Goal: Task Accomplishment & Management: Manage account settings

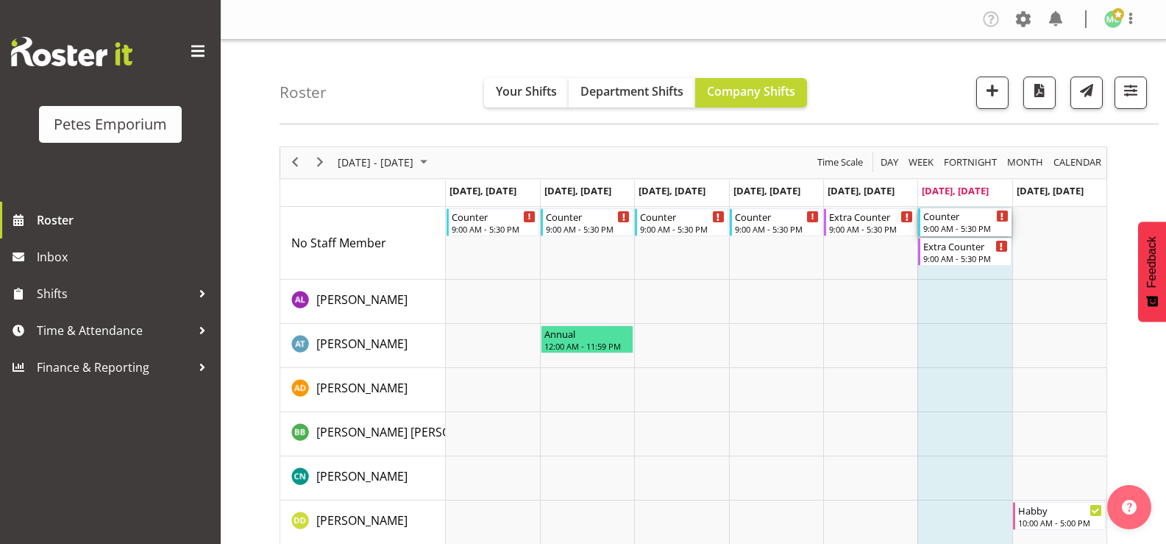
click at [934, 222] on div "Counter" at bounding box center [965, 215] width 85 height 15
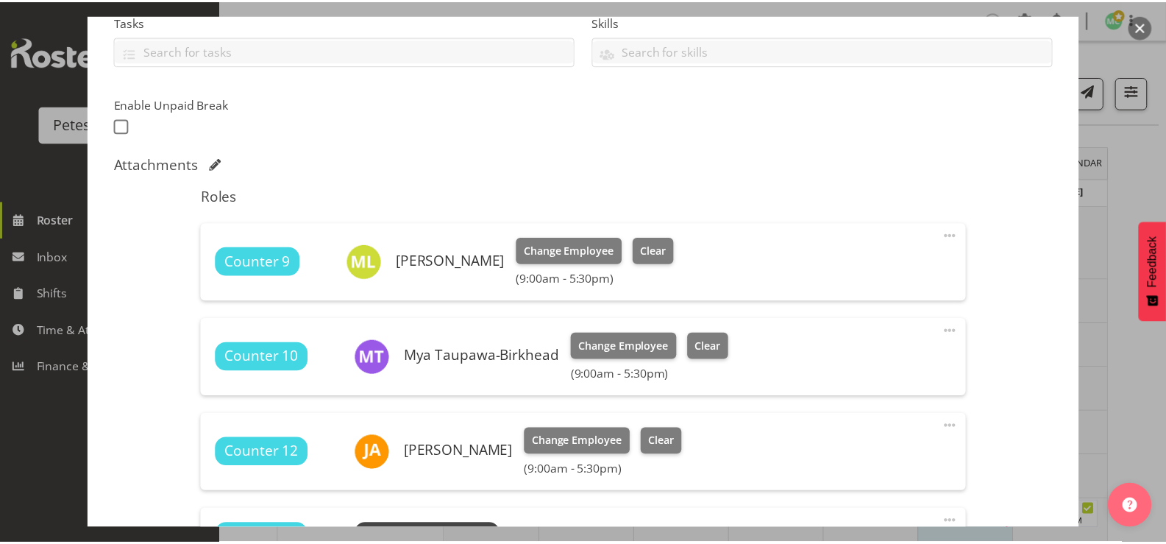
scroll to position [294, 0]
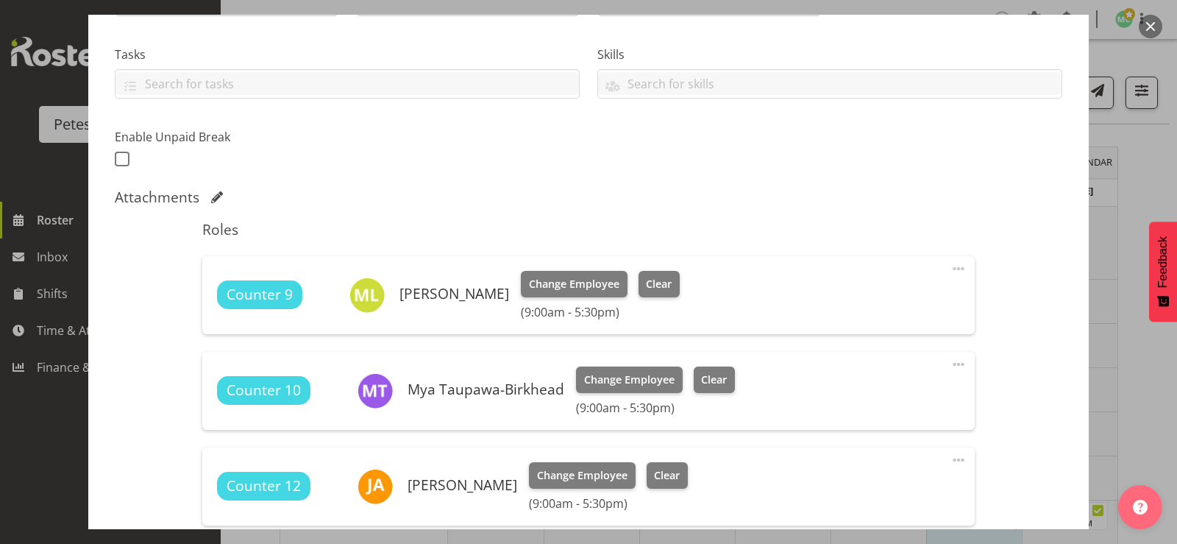
click at [1145, 27] on button "button" at bounding box center [1151, 27] width 24 height 24
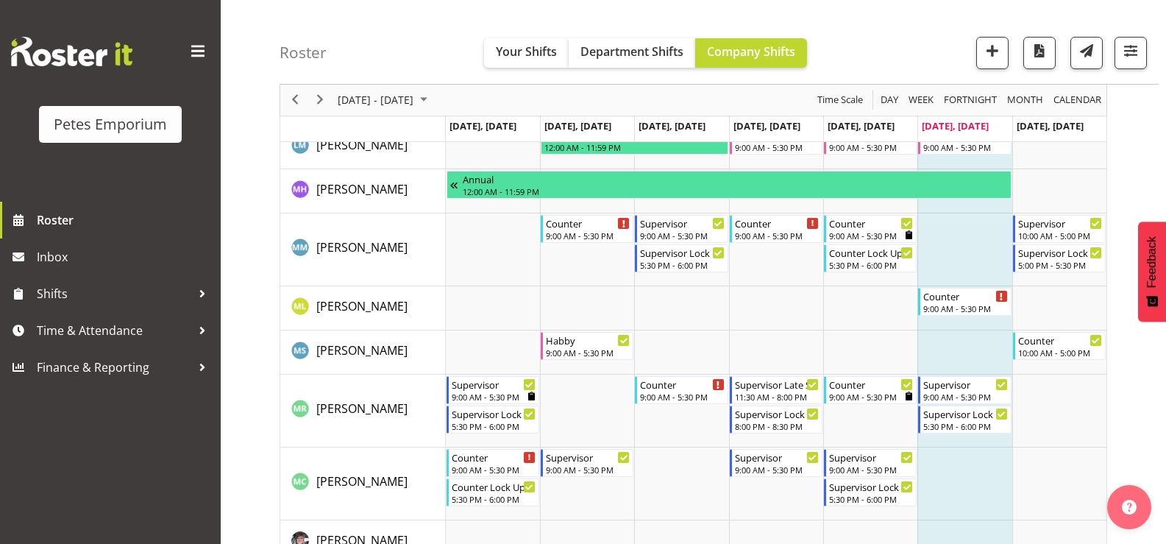
scroll to position [956, 0]
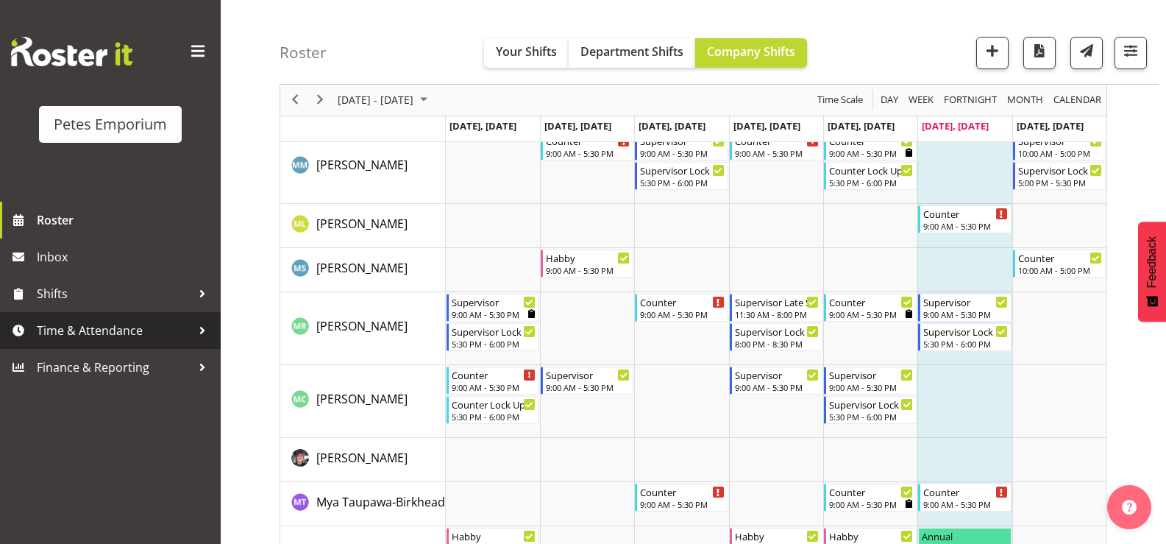
click at [178, 334] on span "Time & Attendance" at bounding box center [114, 330] width 155 height 22
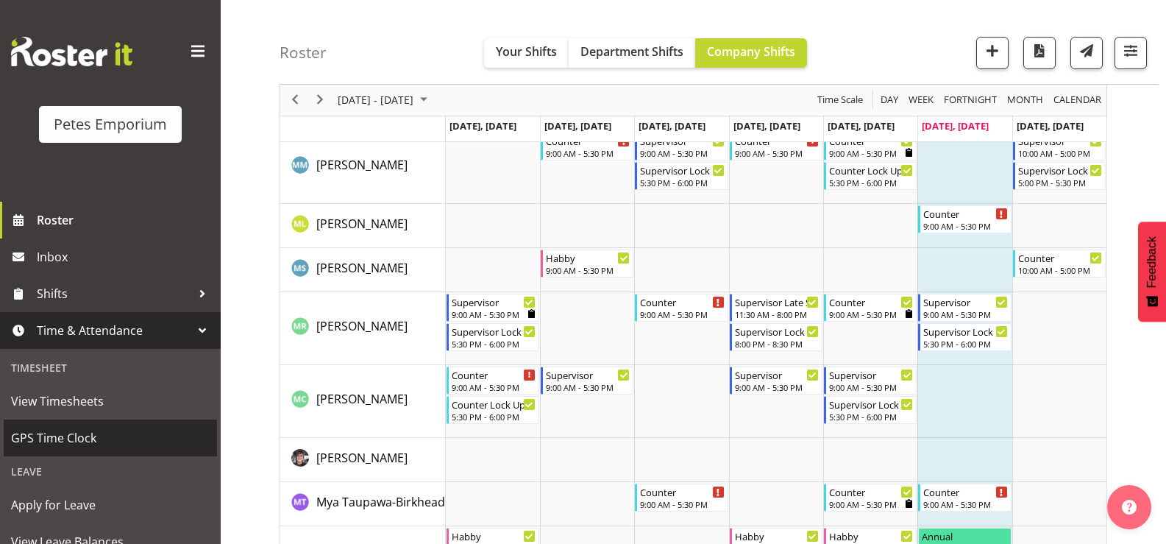
click at [129, 439] on span "GPS Time Clock" at bounding box center [110, 438] width 199 height 22
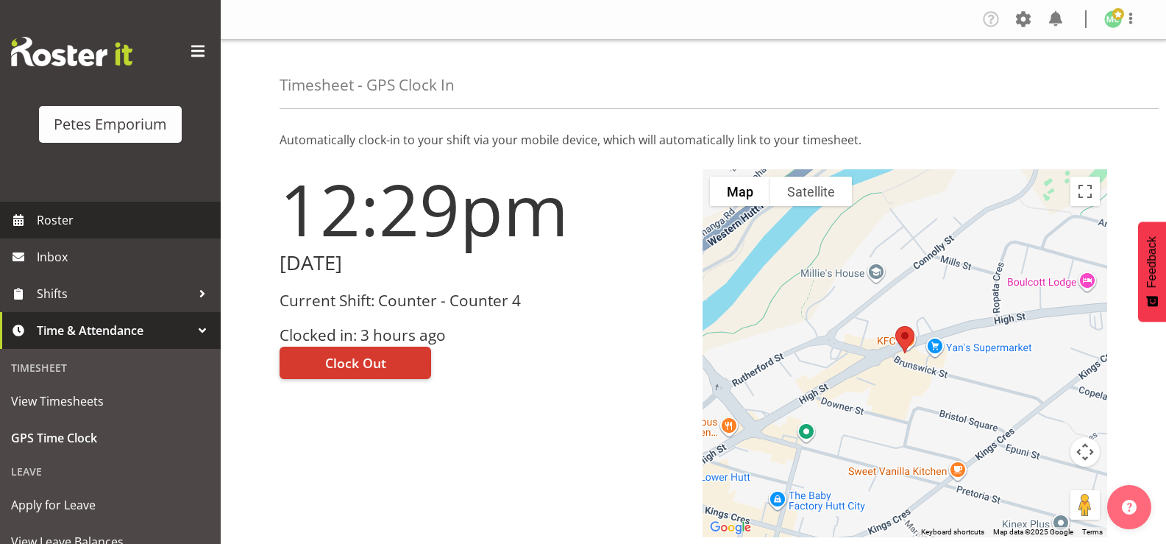
click at [50, 212] on span "Roster" at bounding box center [125, 220] width 177 height 22
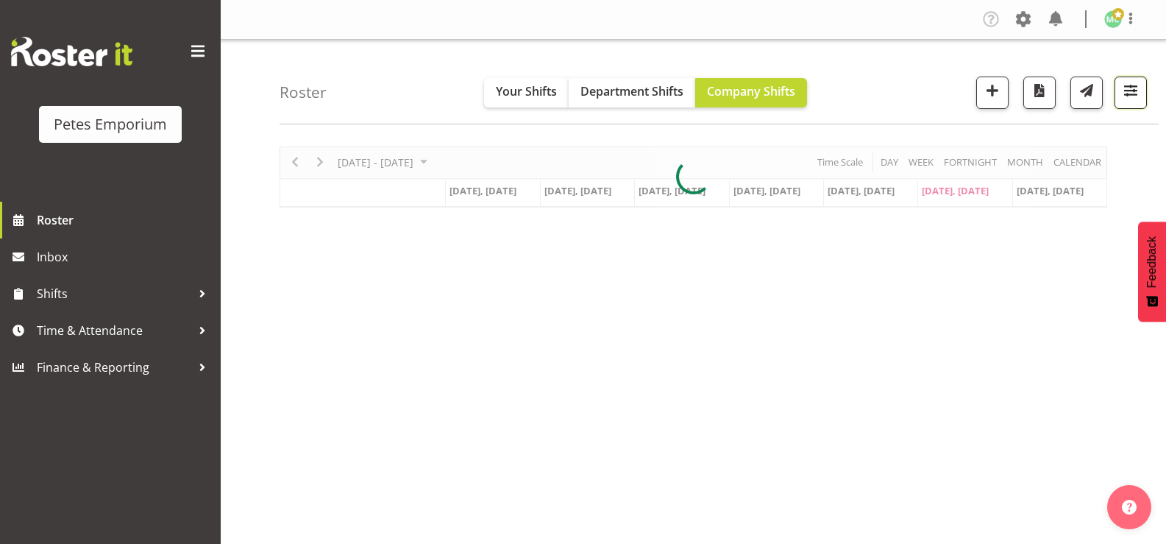
click at [1136, 91] on span "button" at bounding box center [1130, 90] width 19 height 19
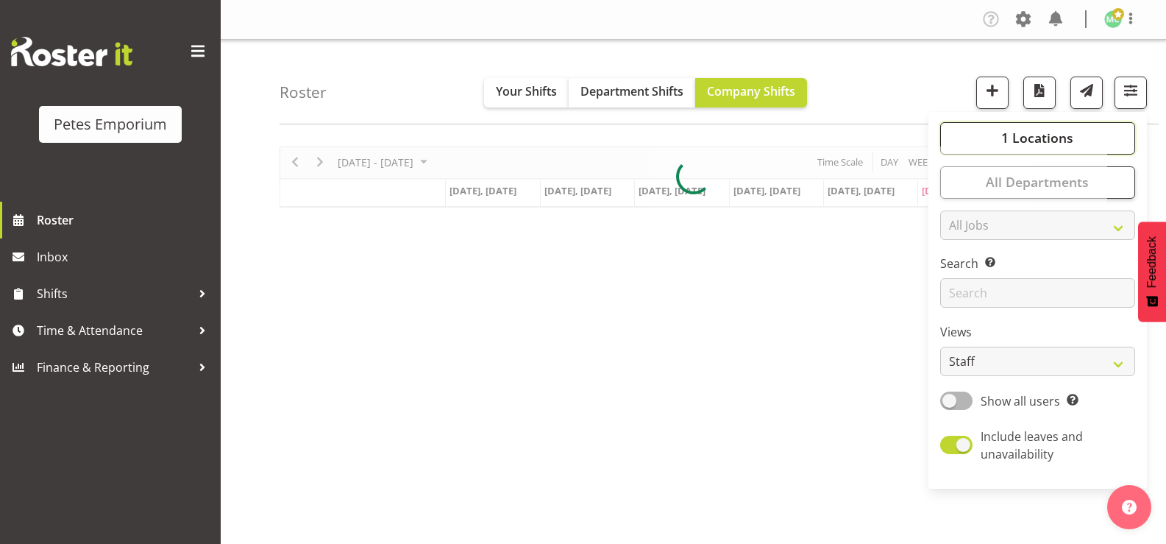
click at [1060, 132] on span "1 Locations" at bounding box center [1037, 138] width 72 height 18
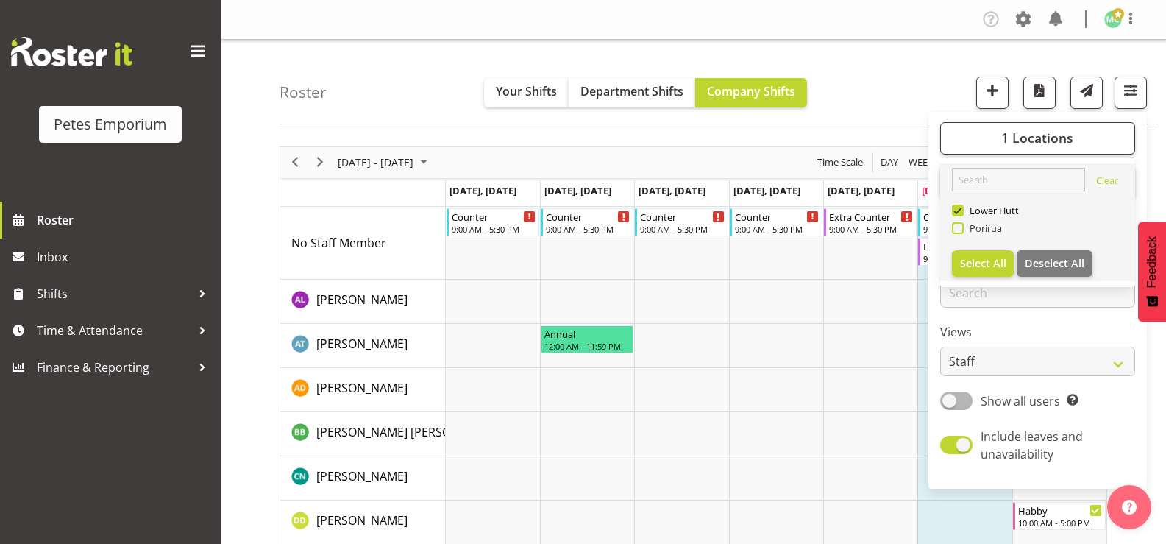
click at [967, 231] on span "Porirua" at bounding box center [983, 228] width 39 height 12
click at [962, 231] on input "Porirua" at bounding box center [957, 228] width 10 height 10
checkbox input "true"
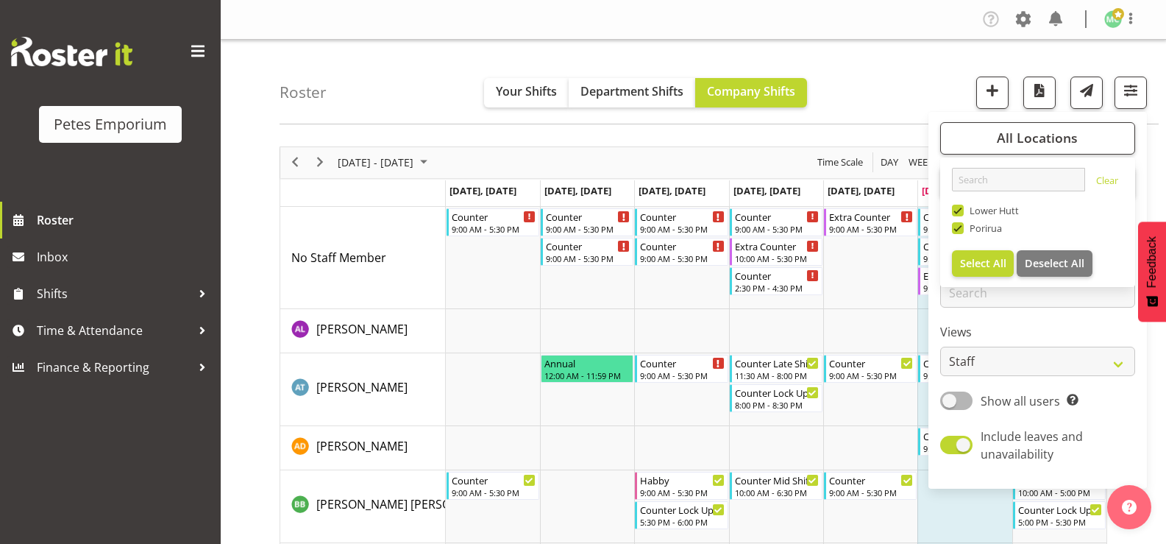
click at [920, 102] on div "Roster Your Shifts Department Shifts Company Shifts All Locations Clear Lower H…" at bounding box center [719, 82] width 879 height 85
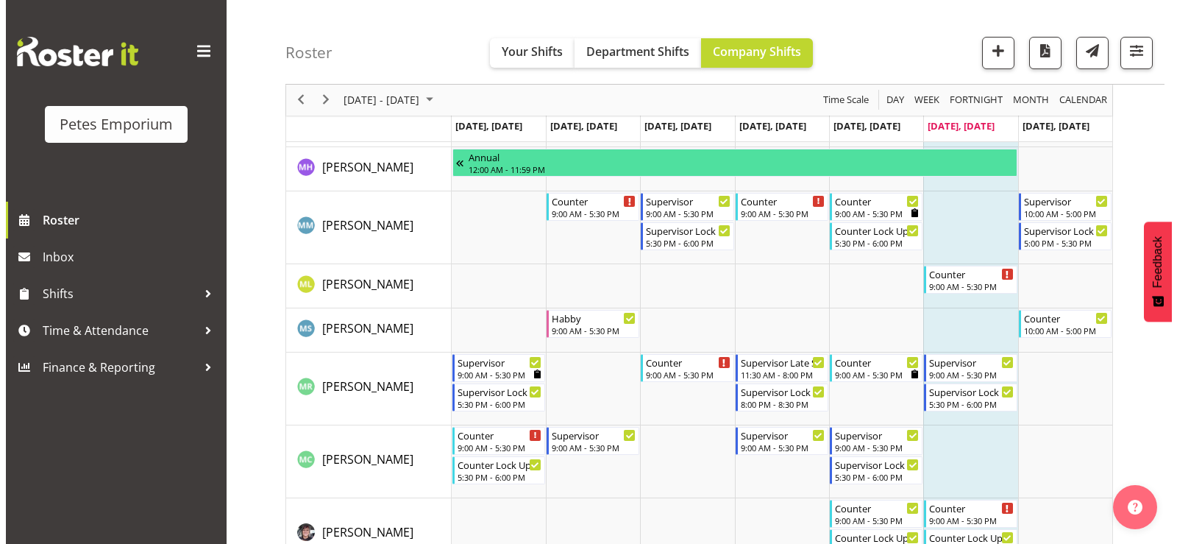
scroll to position [1177, 0]
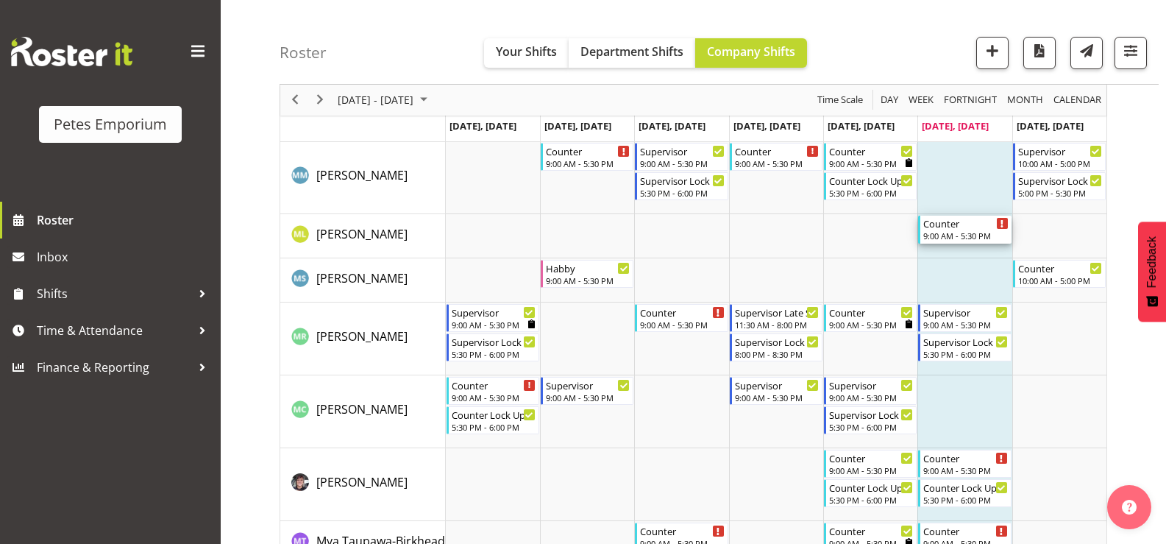
click at [953, 240] on div "9:00 AM - 5:30 PM" at bounding box center [965, 236] width 85 height 12
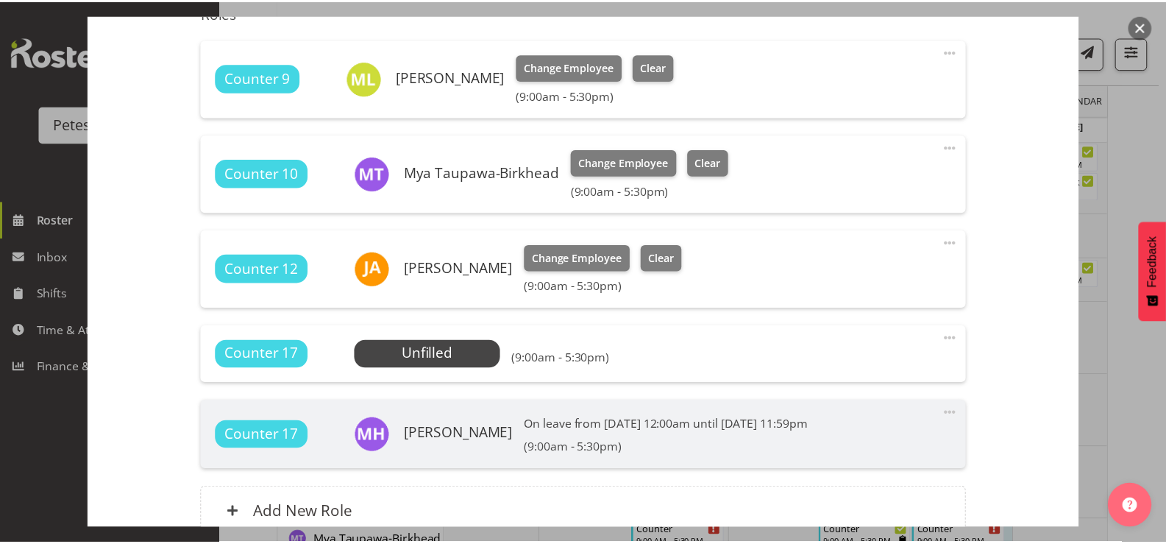
scroll to position [441, 0]
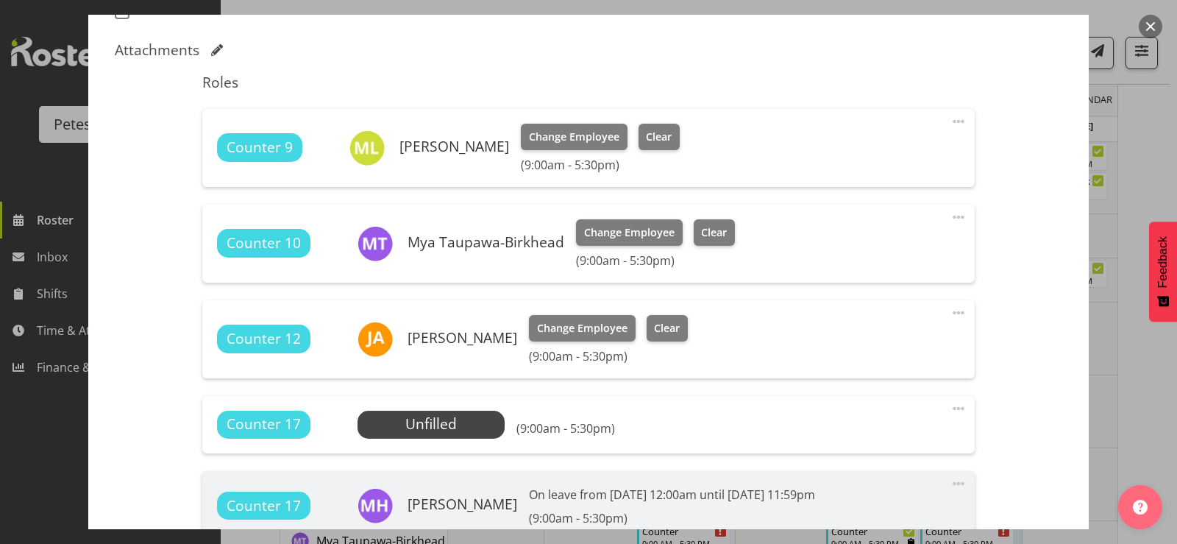
click at [1151, 26] on button "button" at bounding box center [1151, 27] width 24 height 24
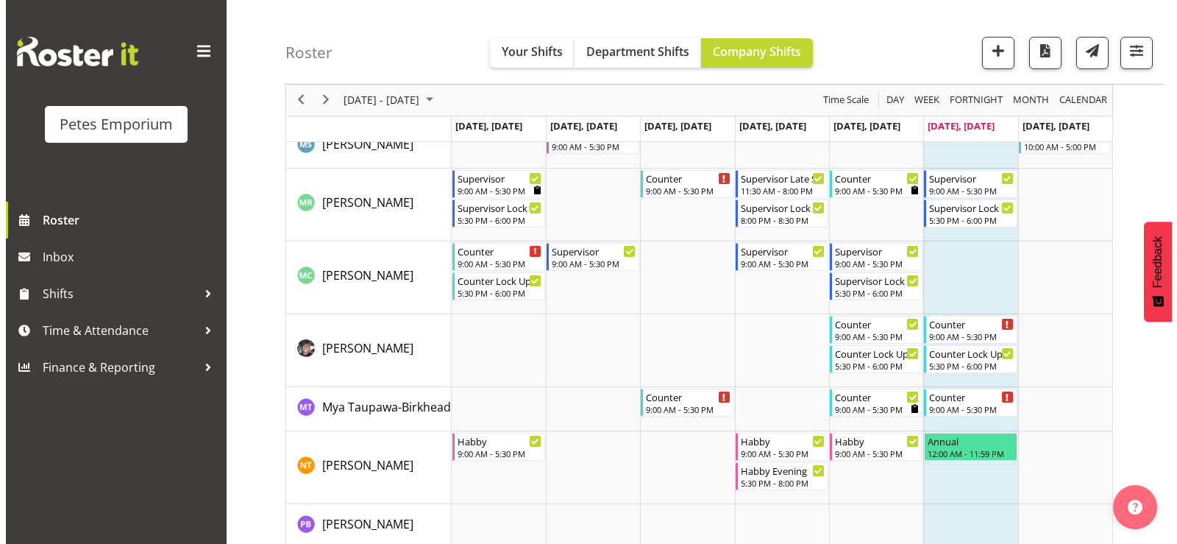
scroll to position [1324, 0]
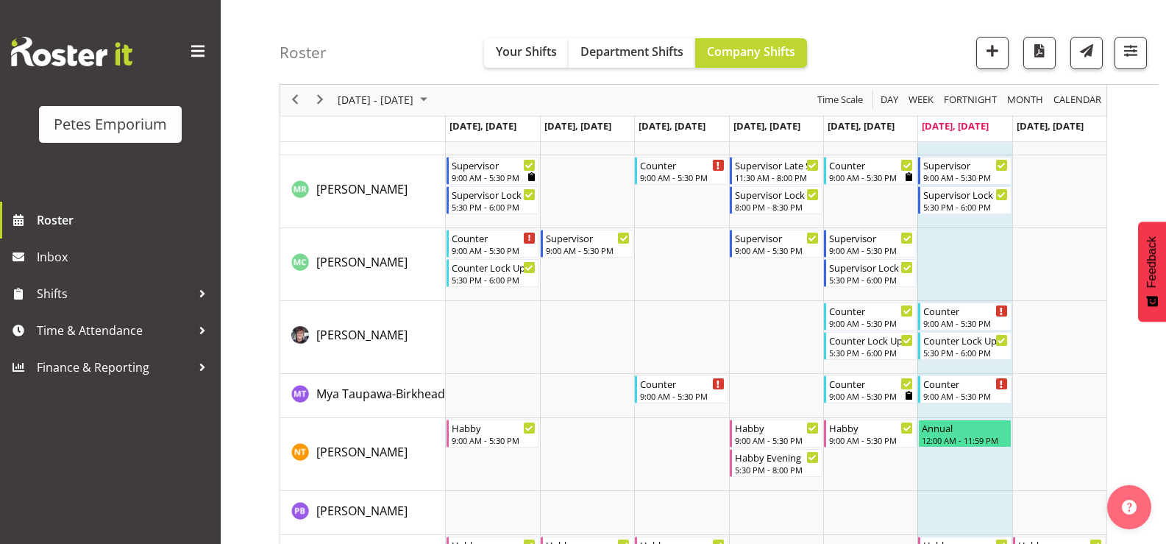
click at [958, 248] on td "Timeline Week of September 20, 2025" at bounding box center [964, 264] width 94 height 73
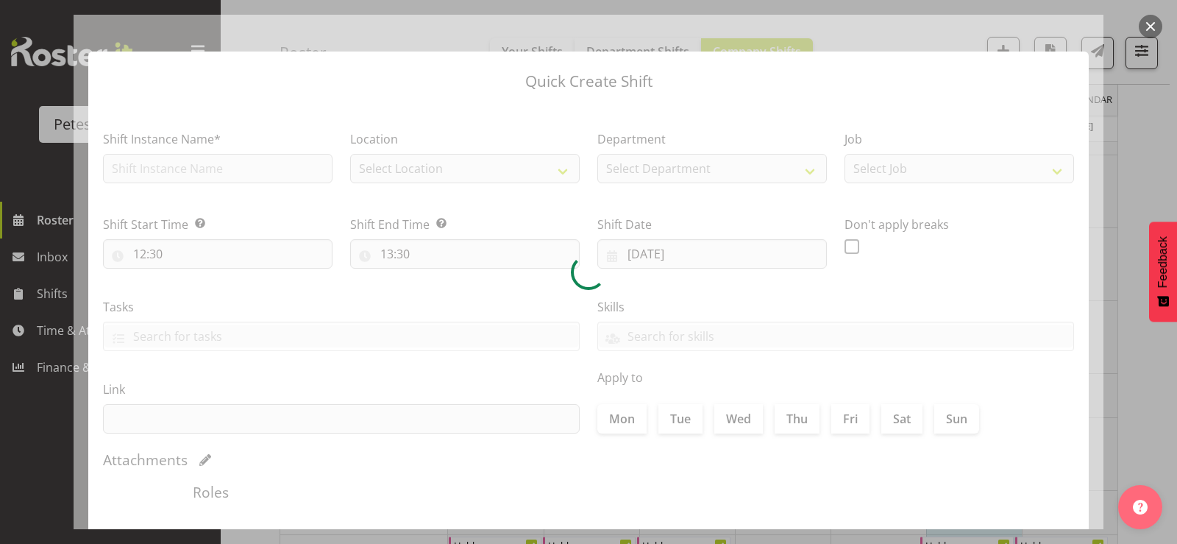
checkbox input "true"
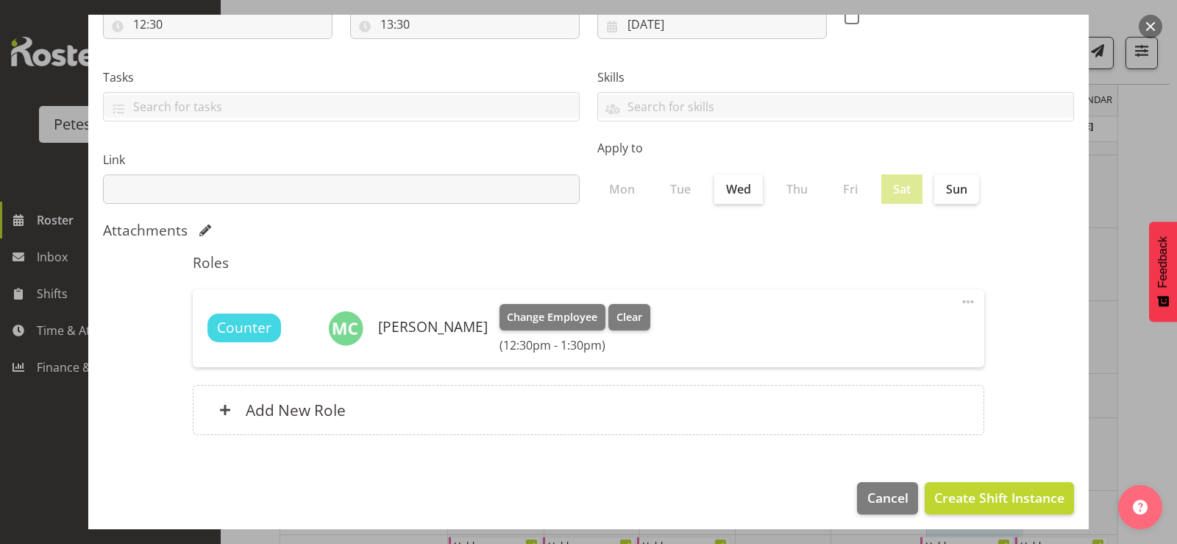
scroll to position [237, 0]
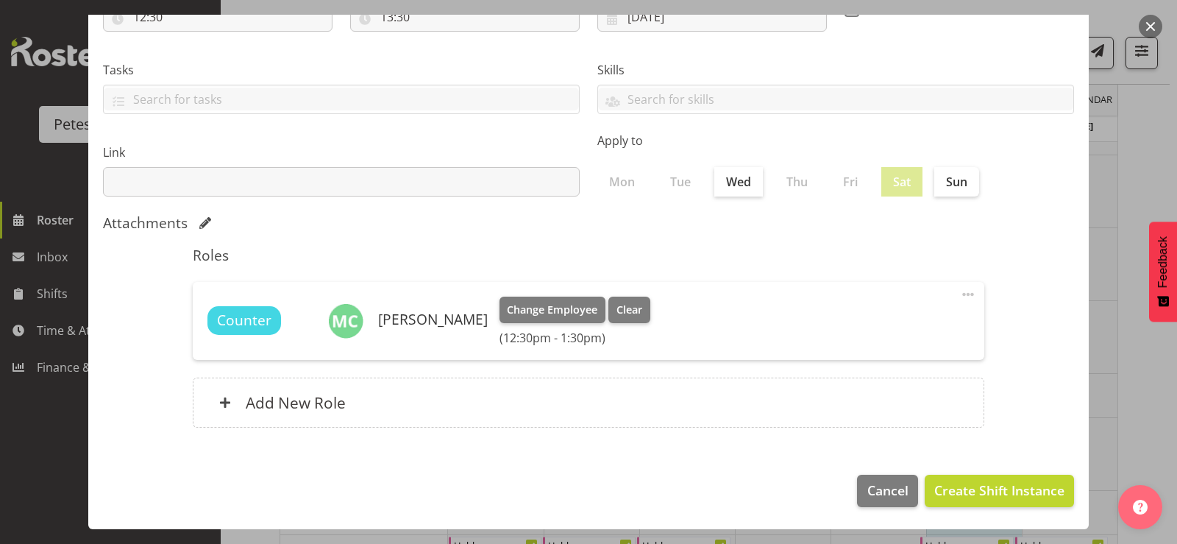
click at [960, 294] on span at bounding box center [968, 294] width 18 height 18
click at [851, 329] on link "Edit" at bounding box center [906, 326] width 141 height 26
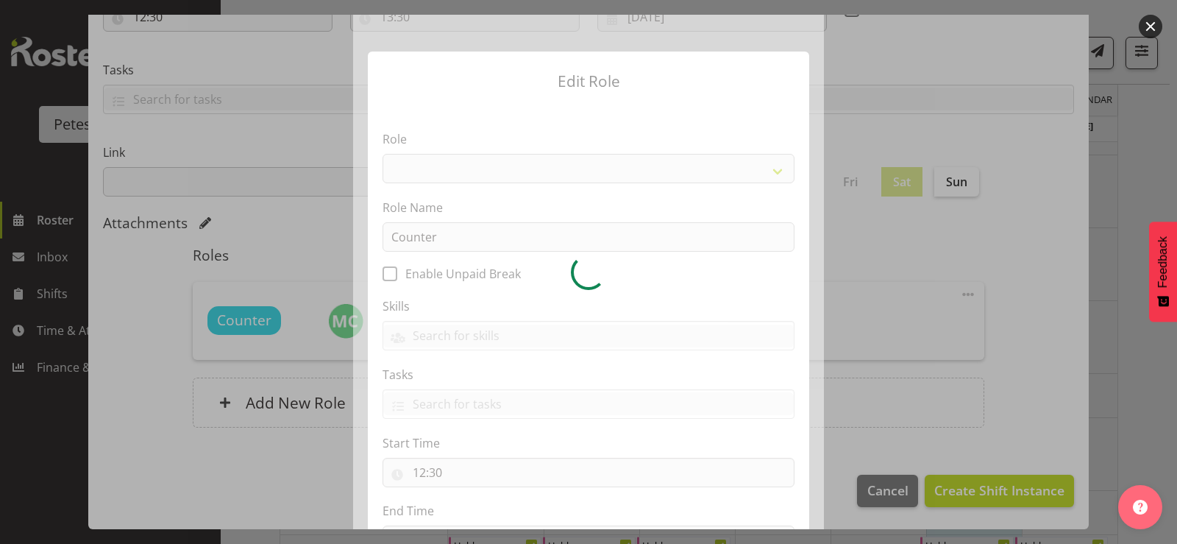
select select
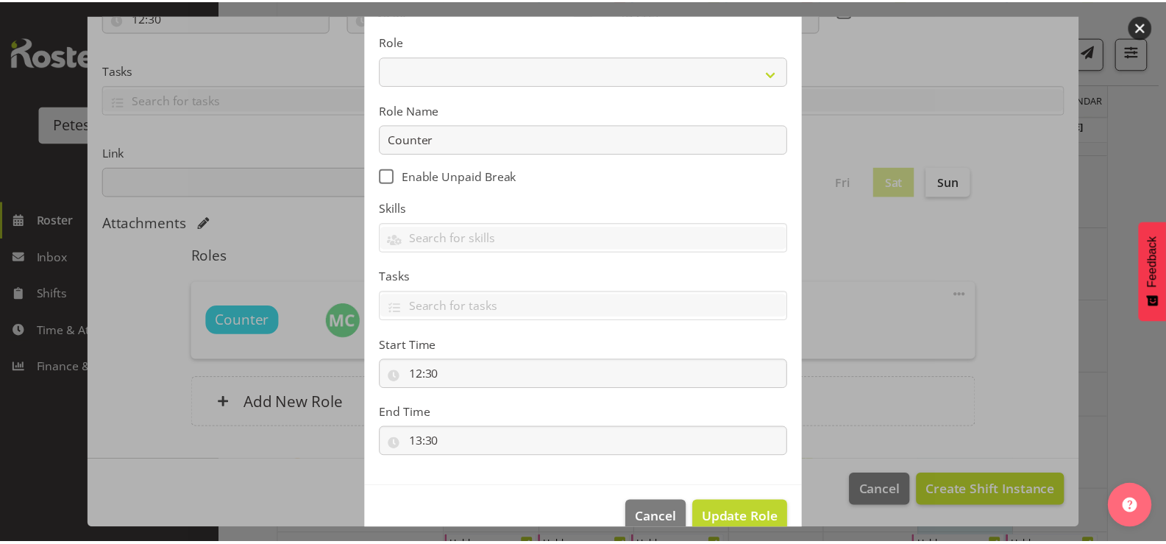
scroll to position [125, 0]
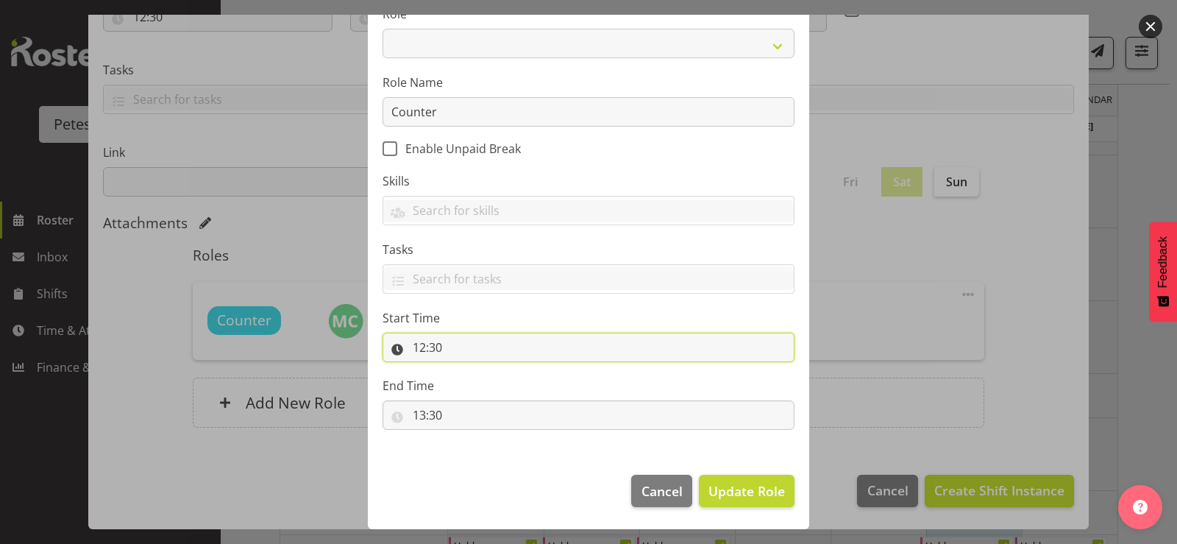
click at [408, 347] on input "12:30" at bounding box center [589, 347] width 412 height 29
click at [472, 382] on select "00 01 02 03 04 05 06 07 08 09 10 11 12 13 14 15 16 17 18 19 20 21 22 23" at bounding box center [482, 385] width 33 height 29
select select "9"
click at [466, 371] on select "00 01 02 03 04 05 06 07 08 09 10 11 12 13 14 15 16 17 18 19 20 21 22 23" at bounding box center [482, 385] width 33 height 29
type input "09:30"
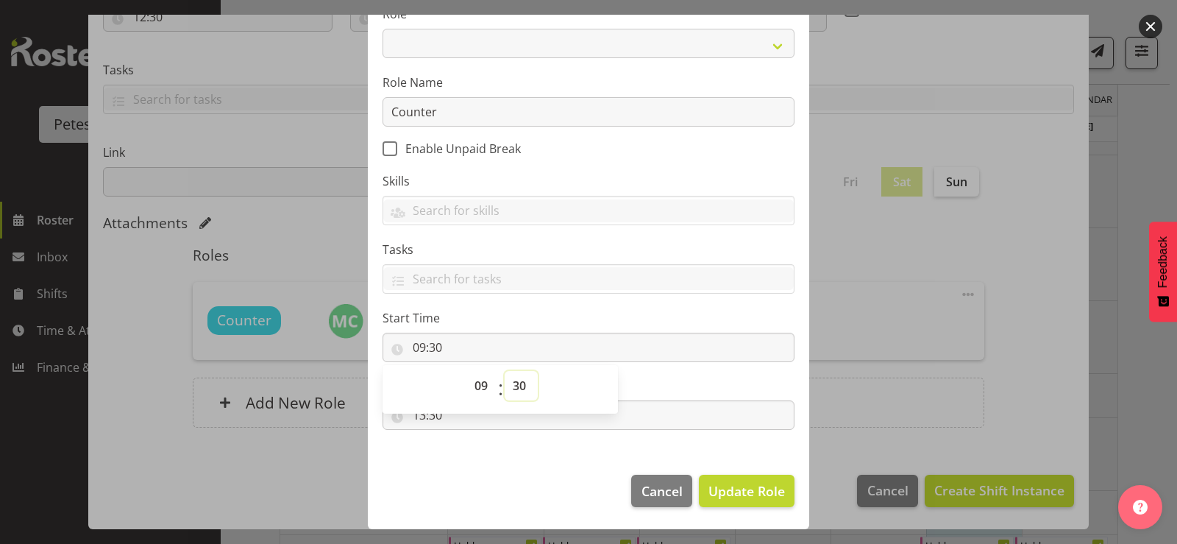
click at [515, 389] on select "00 01 02 03 04 05 06 07 08 09 10 11 12 13 14 15 16 17 18 19 20 21 22 23 24 25 2…" at bounding box center [521, 385] width 33 height 29
select select "0"
click at [505, 371] on select "00 01 02 03 04 05 06 07 08 09 10 11 12 13 14 15 16 17 18 19 20 21 22 23 24 25 2…" at bounding box center [521, 385] width 33 height 29
type input "09:00"
click at [531, 477] on footer "Cancel Update Role" at bounding box center [588, 494] width 441 height 69
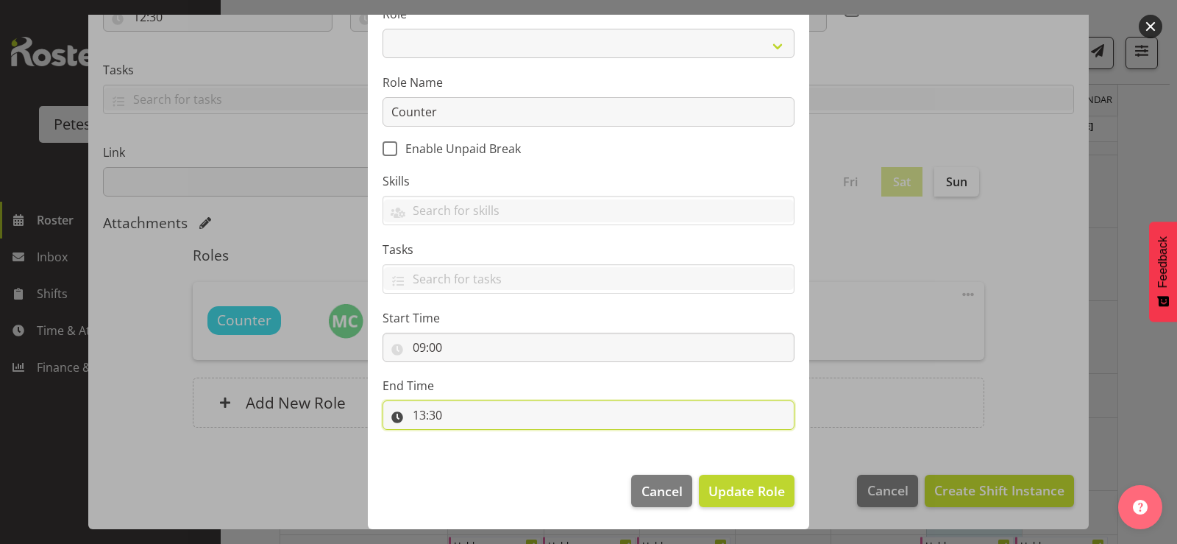
click at [414, 409] on input "13:30" at bounding box center [589, 414] width 412 height 29
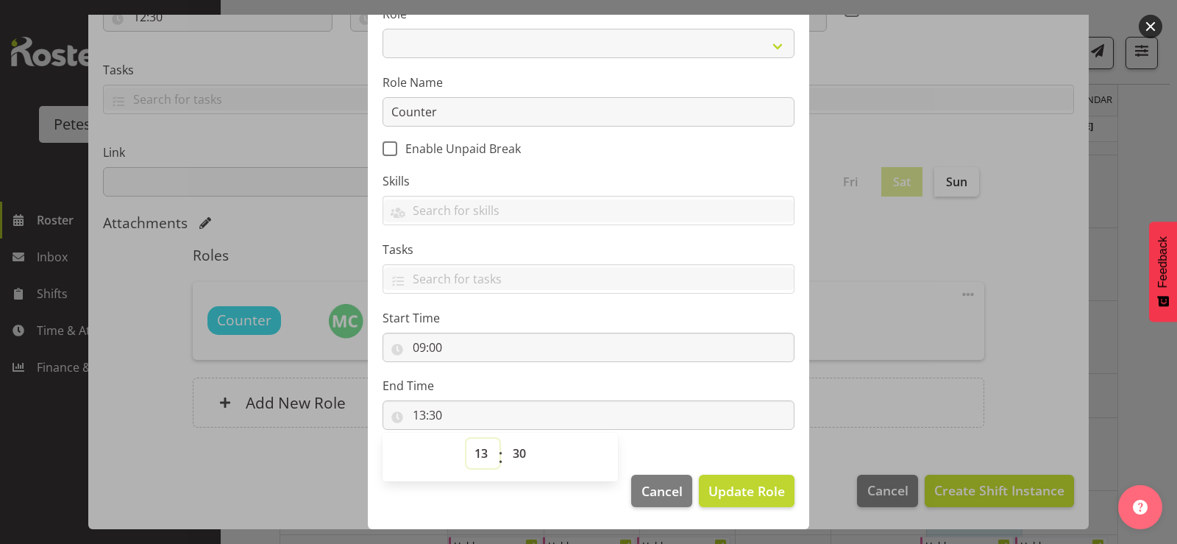
click at [478, 455] on select "00 01 02 03 04 05 06 07 08 09 10 11 12 13 14 15 16 17 18 19 20 21 22 23" at bounding box center [482, 453] width 33 height 29
select select "17"
click at [466, 439] on select "00 01 02 03 04 05 06 07 08 09 10 11 12 13 14 15 16 17 18 19 20 21 22 23" at bounding box center [482, 453] width 33 height 29
type input "17:30"
click at [715, 494] on span "Update Role" at bounding box center [747, 490] width 77 height 19
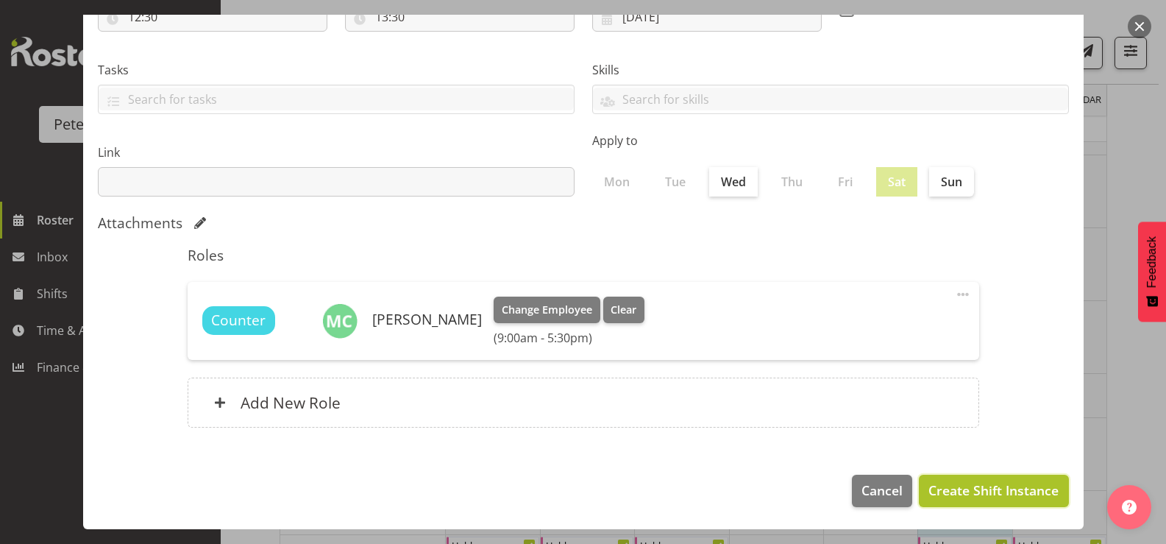
click at [943, 483] on span "Create Shift Instance" at bounding box center [994, 489] width 130 height 19
click at [1014, 492] on span "Create Shift Instance" at bounding box center [994, 490] width 130 height 19
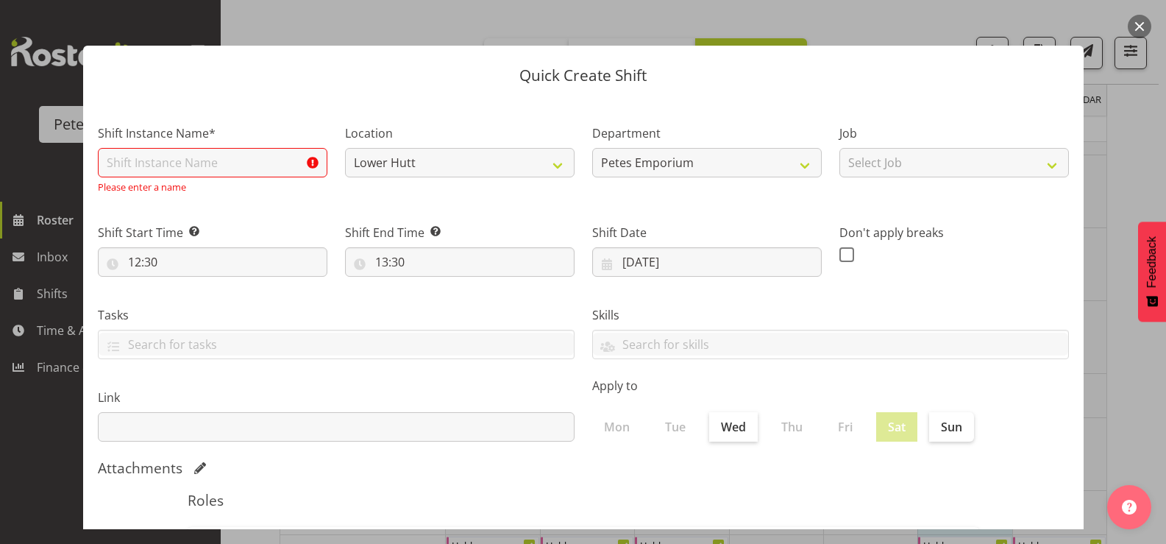
scroll to position [0, 0]
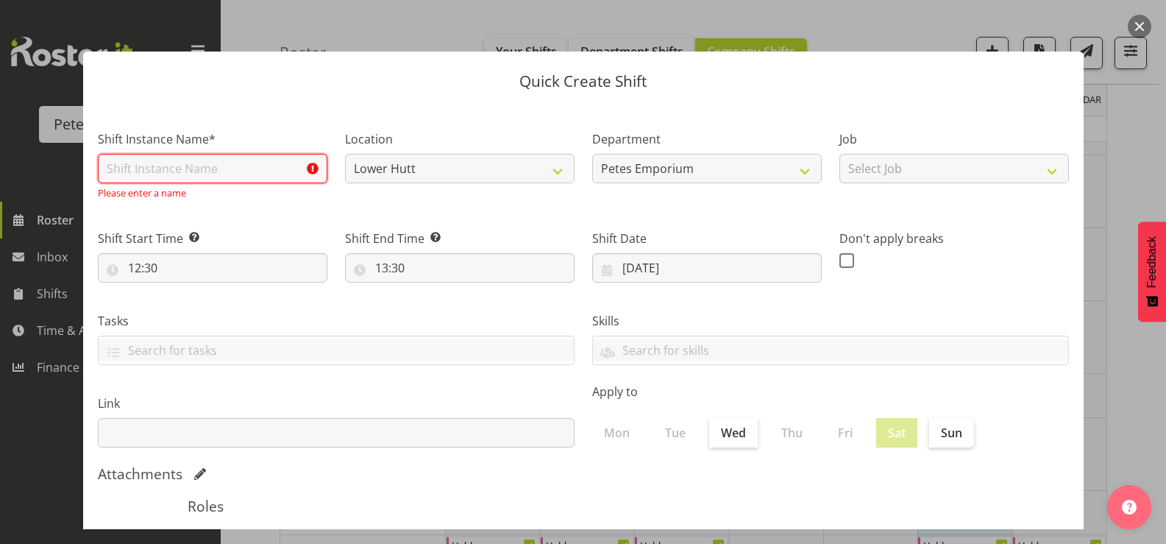
click at [269, 174] on input "text" at bounding box center [213, 168] width 230 height 29
type input "Counter"
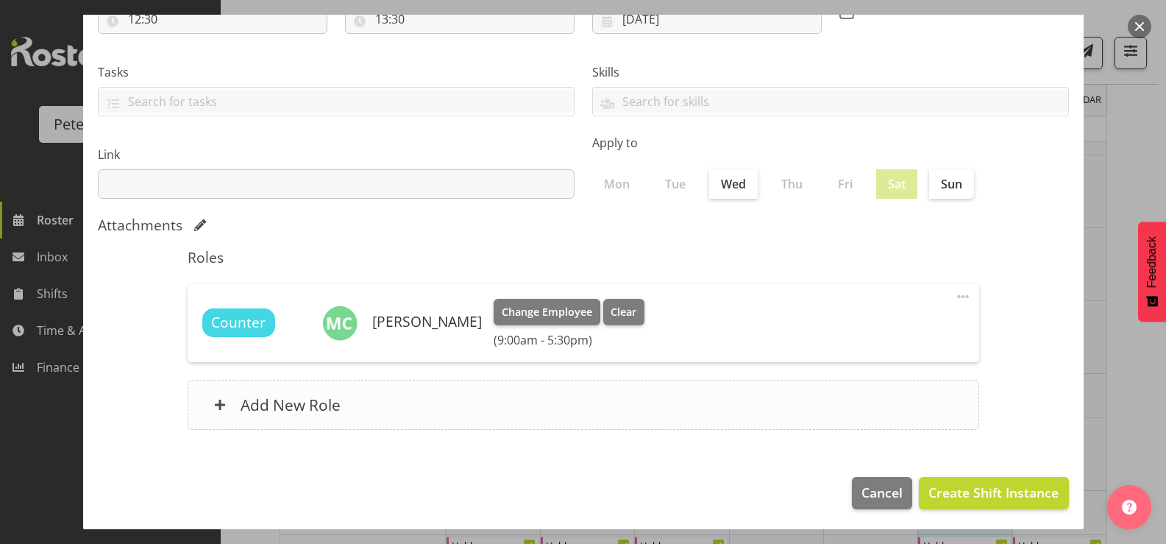
scroll to position [237, 0]
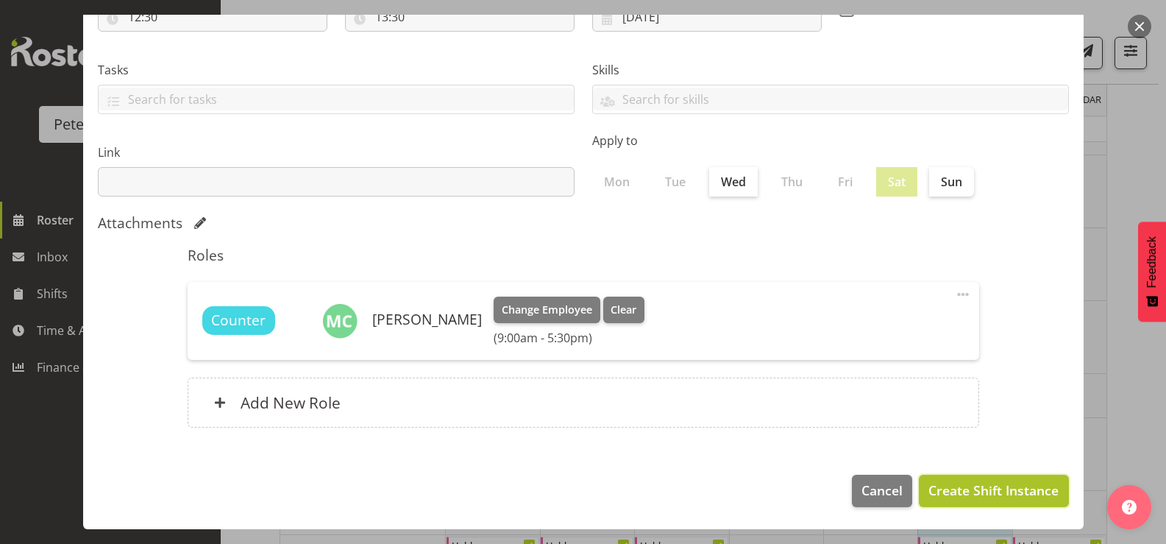
click at [979, 491] on span "Create Shift Instance" at bounding box center [994, 489] width 130 height 19
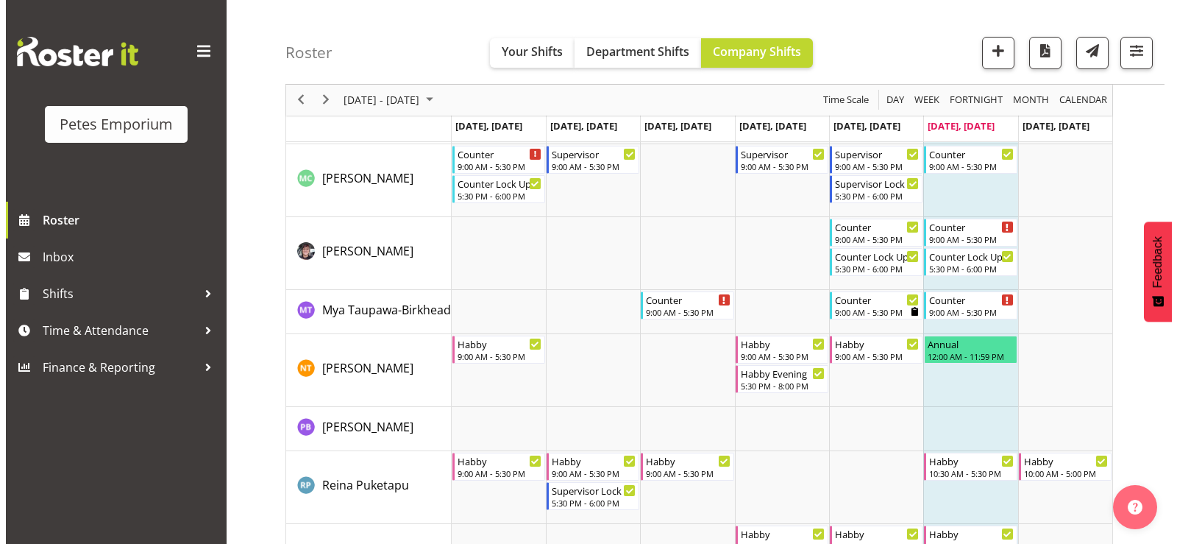
scroll to position [1330, 0]
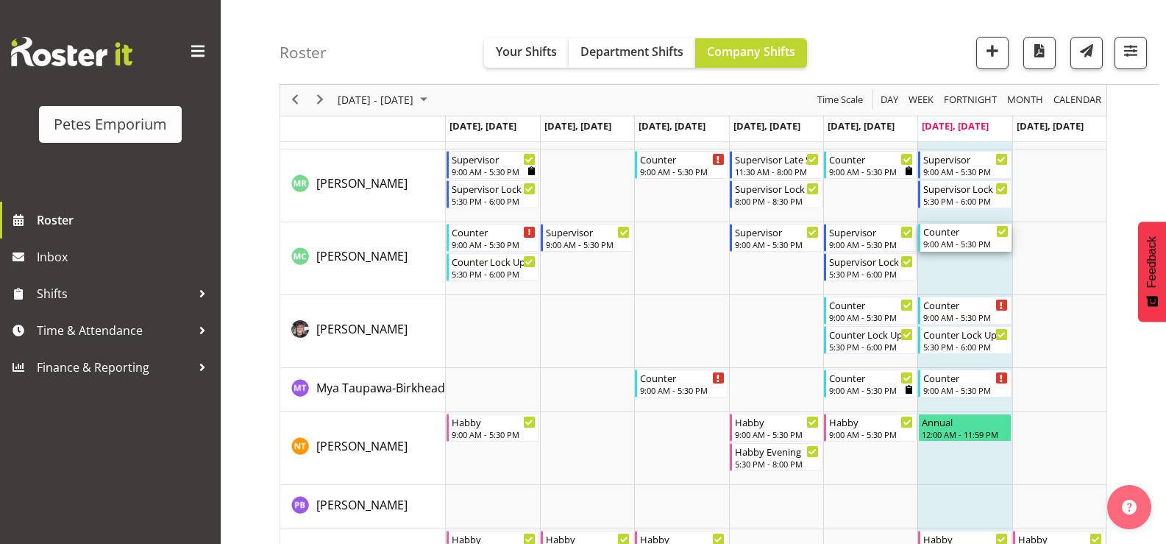
click at [953, 242] on div "9:00 AM - 5:30 PM" at bounding box center [965, 244] width 85 height 12
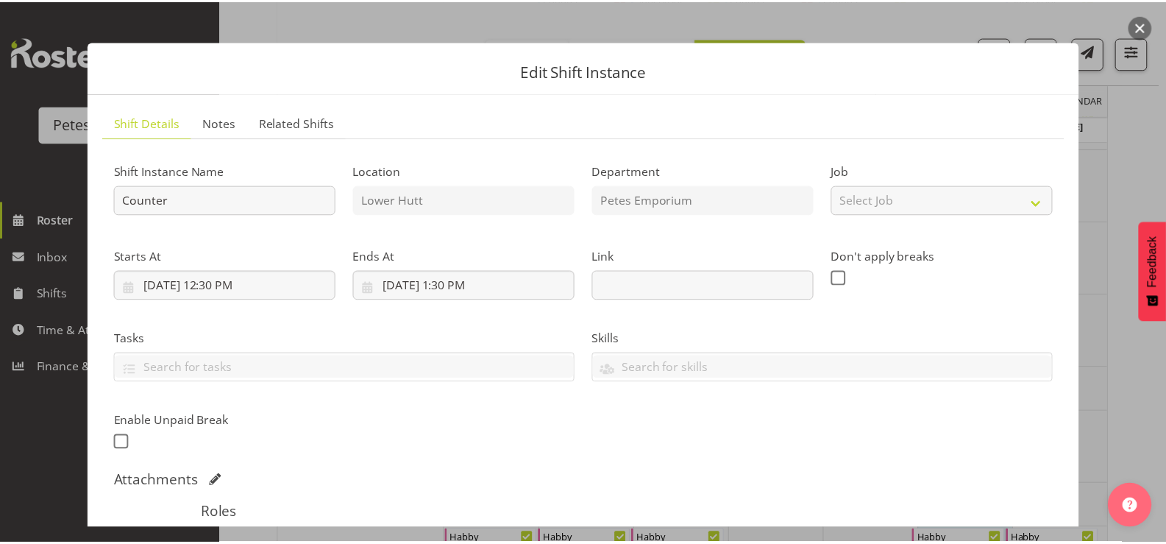
scroll to position [0, 0]
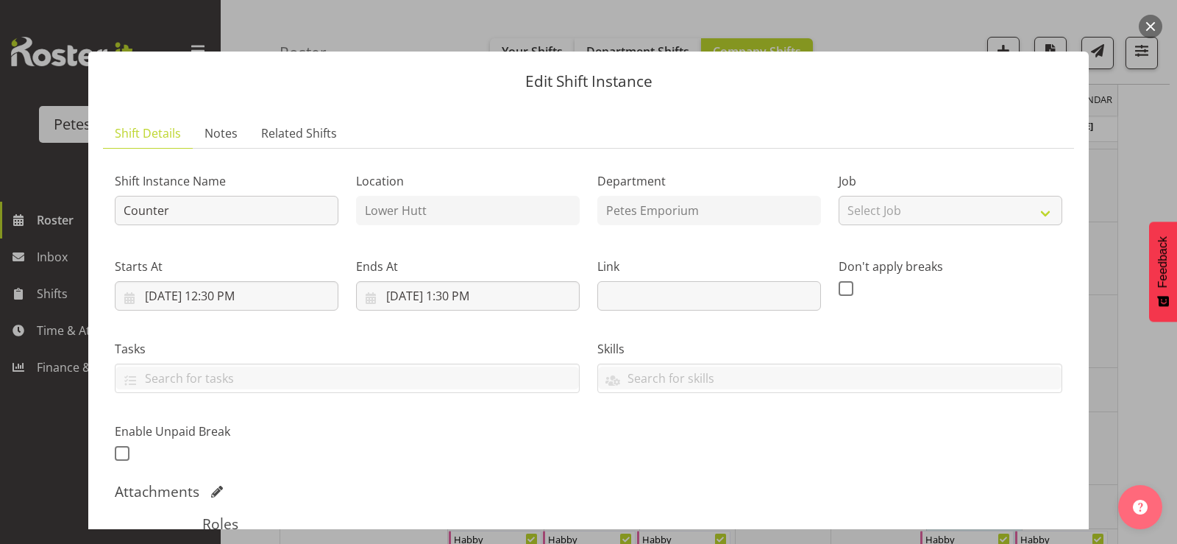
click at [1143, 24] on button "button" at bounding box center [1151, 27] width 24 height 24
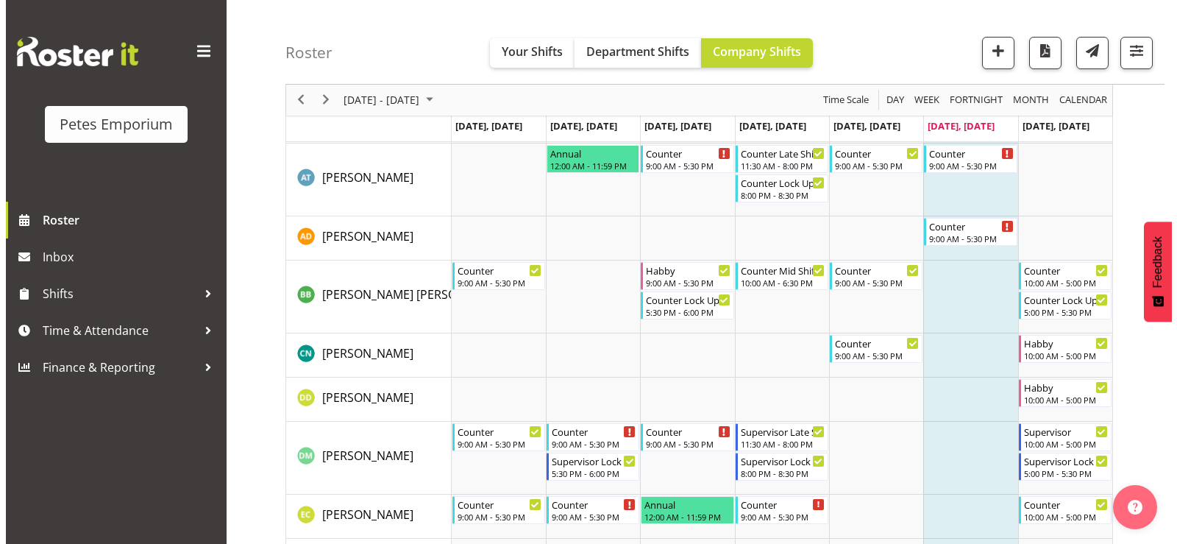
scroll to position [6, 0]
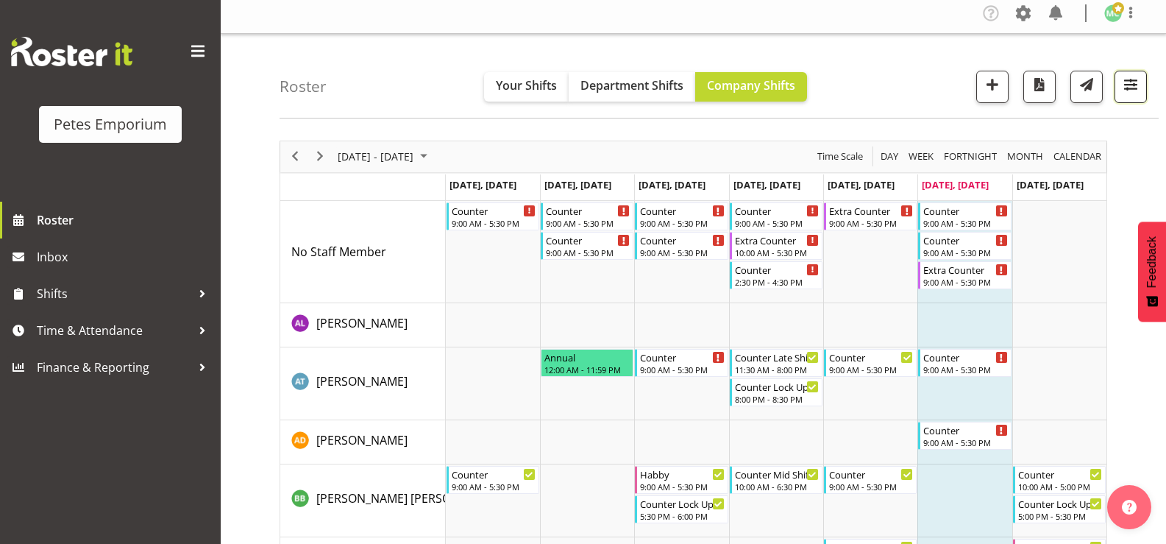
click at [1134, 79] on span "button" at bounding box center [1130, 84] width 19 height 19
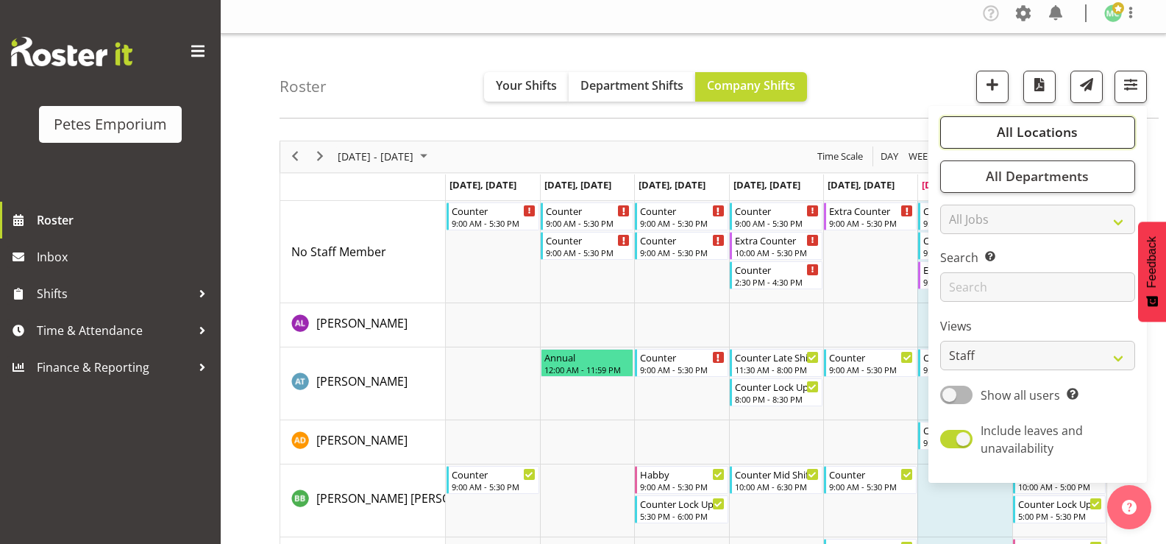
click at [1022, 137] on span "All Locations" at bounding box center [1037, 132] width 81 height 18
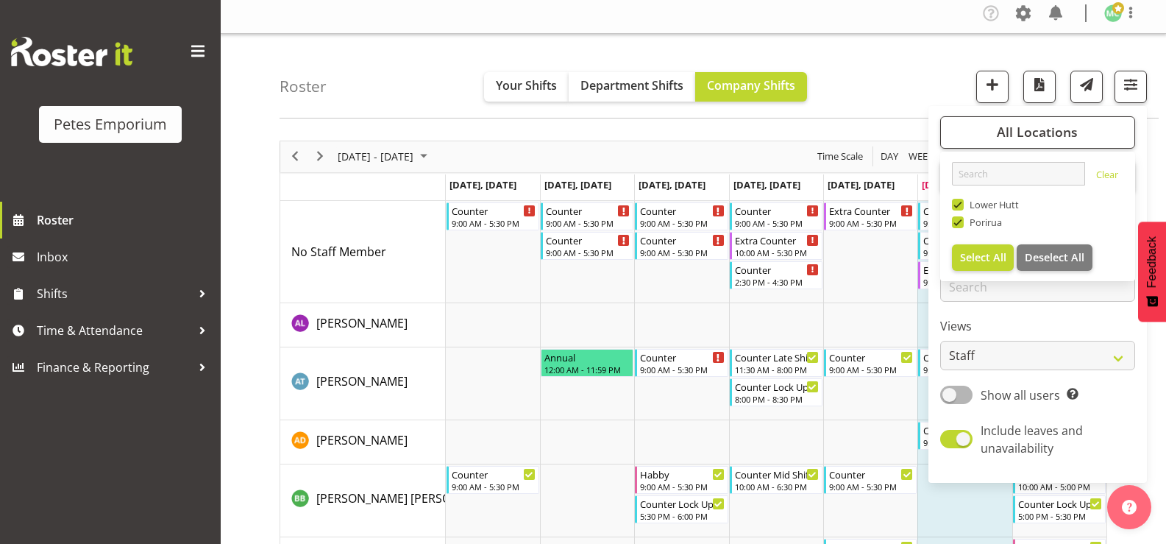
click at [969, 226] on span "Porirua" at bounding box center [983, 222] width 39 height 12
click at [962, 226] on input "Porirua" at bounding box center [957, 222] width 10 height 10
checkbox input "false"
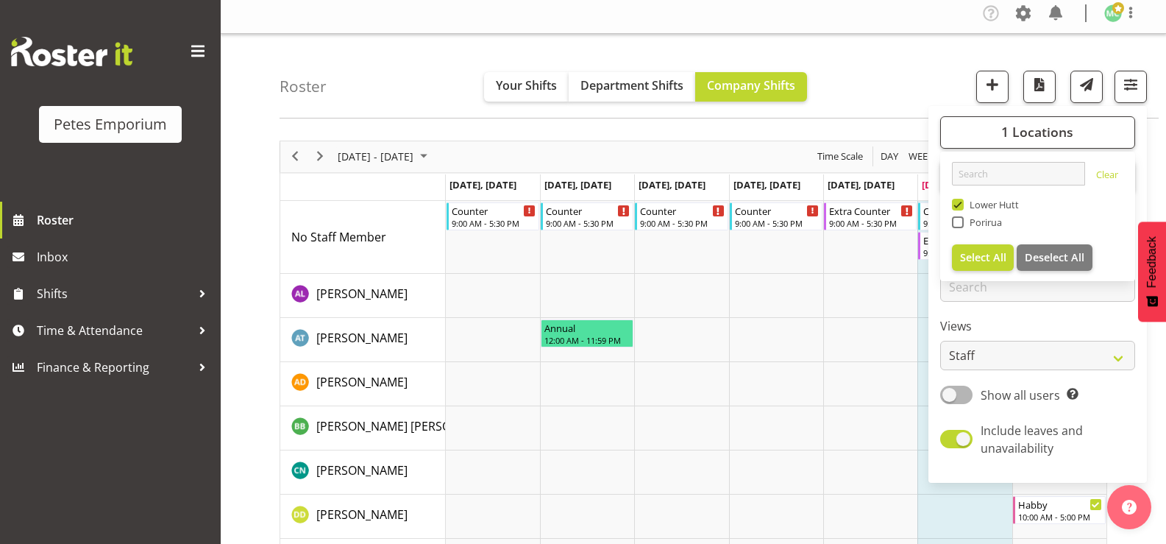
click at [925, 79] on div "Roster Your Shifts Department Shifts Company Shifts 1 Locations Clear Lower Hut…" at bounding box center [719, 76] width 879 height 85
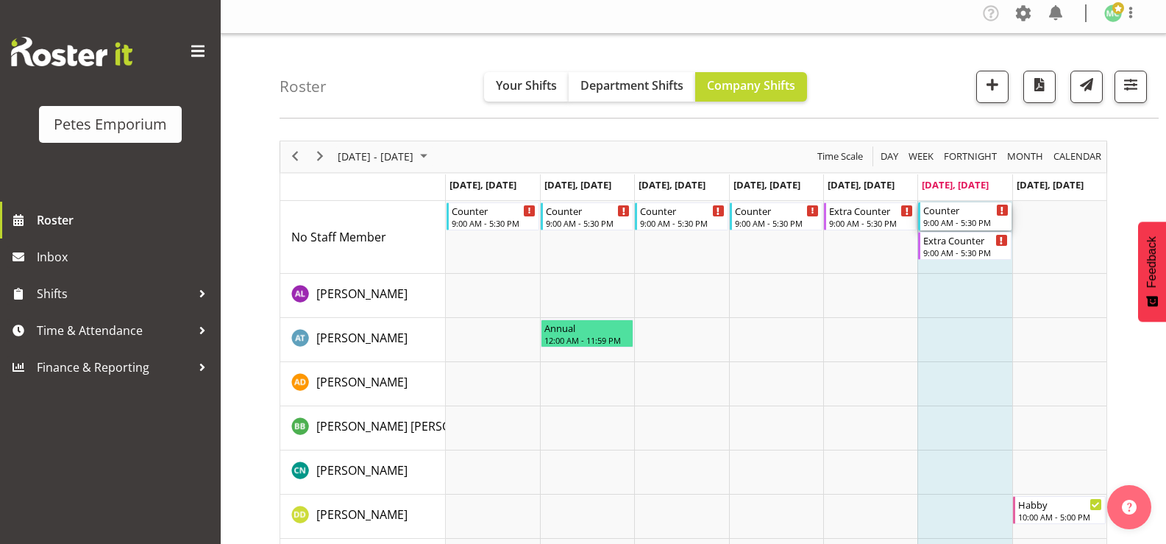
click at [968, 221] on div "9:00 AM - 5:30 PM" at bounding box center [965, 222] width 85 height 12
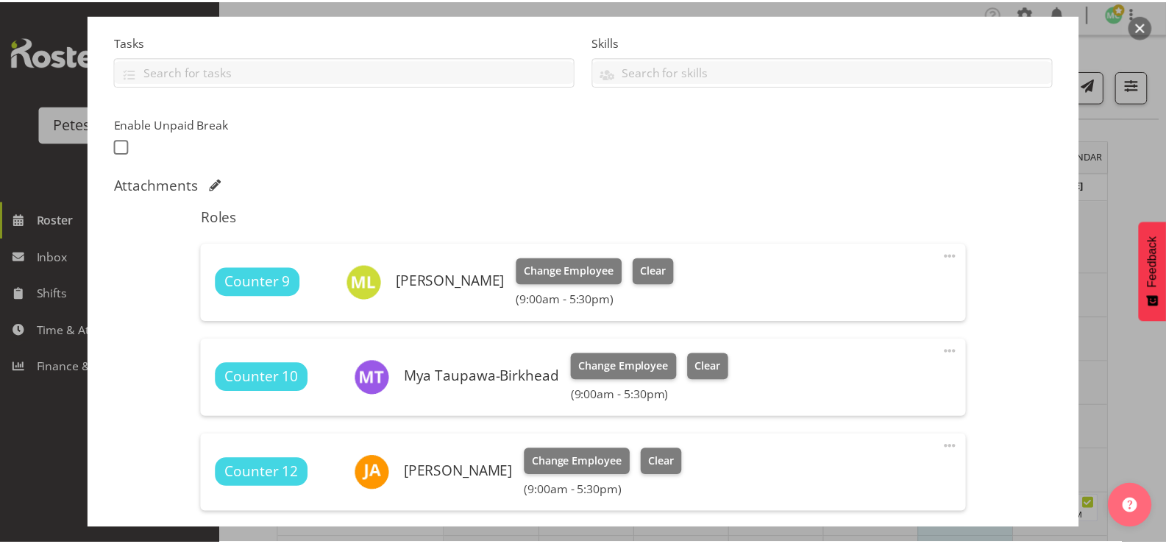
scroll to position [283, 0]
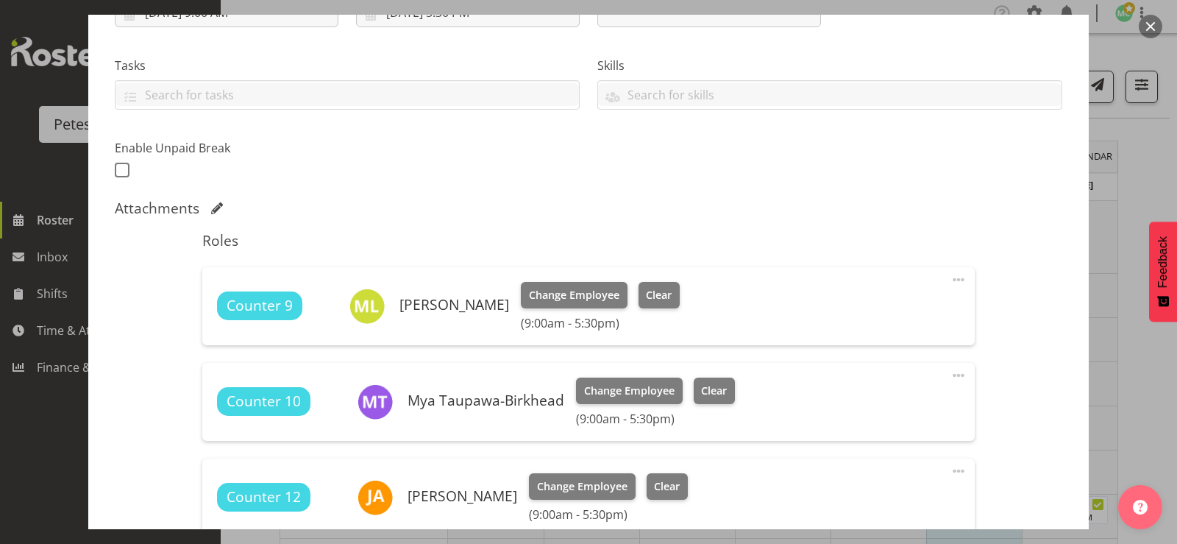
click at [1157, 22] on button "button" at bounding box center [1151, 27] width 24 height 24
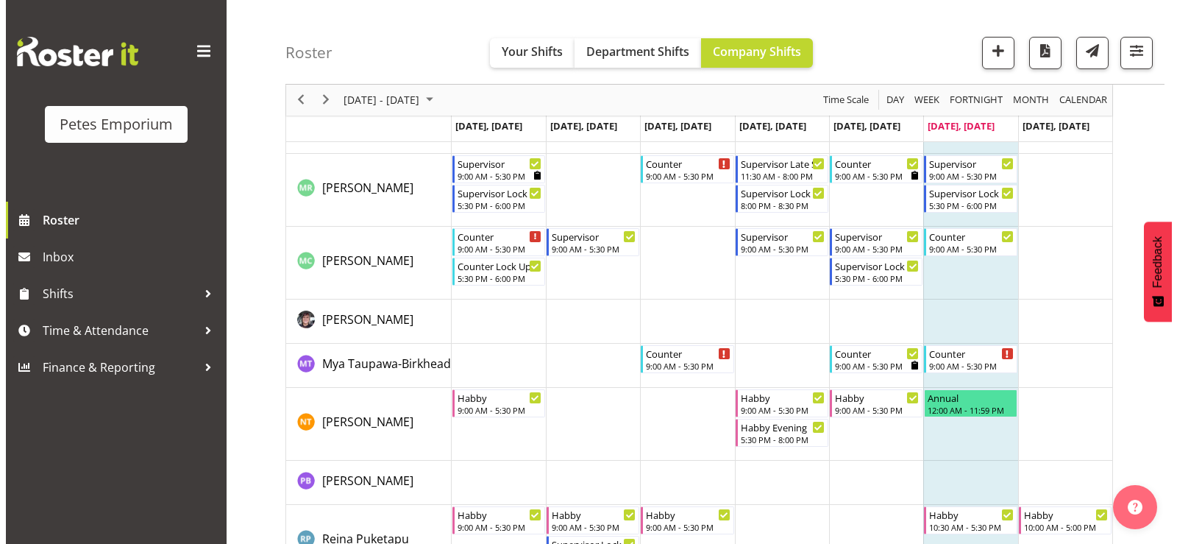
scroll to position [1077, 0]
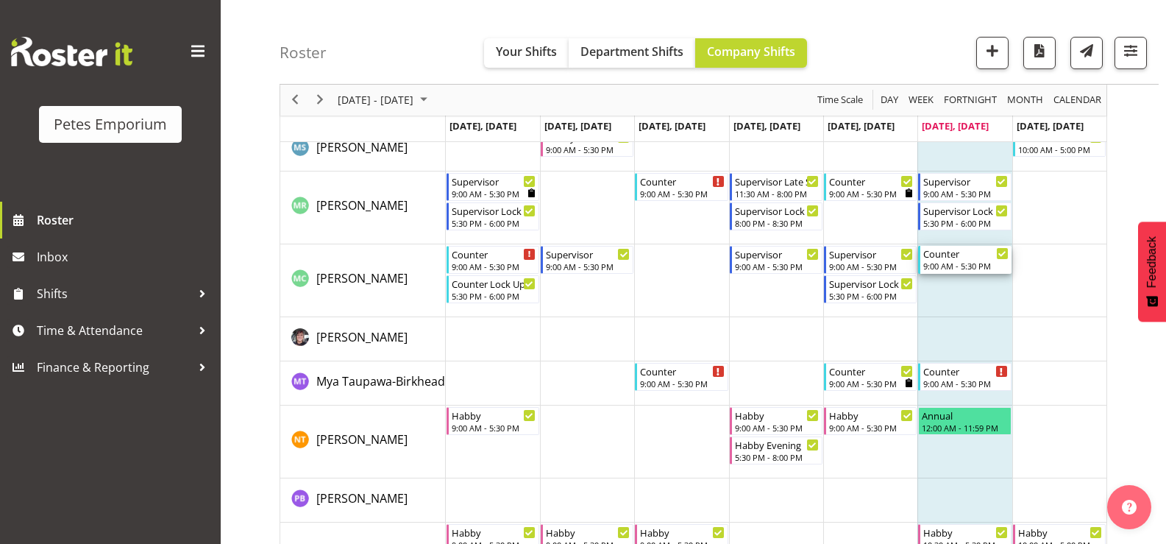
click at [968, 258] on div "Counter" at bounding box center [965, 253] width 85 height 15
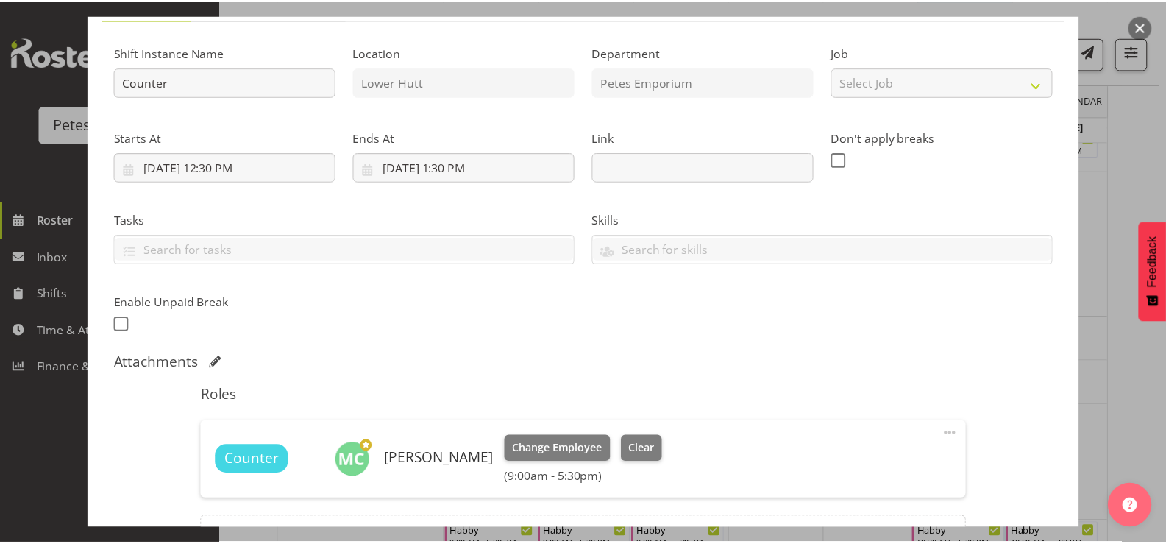
scroll to position [0, 0]
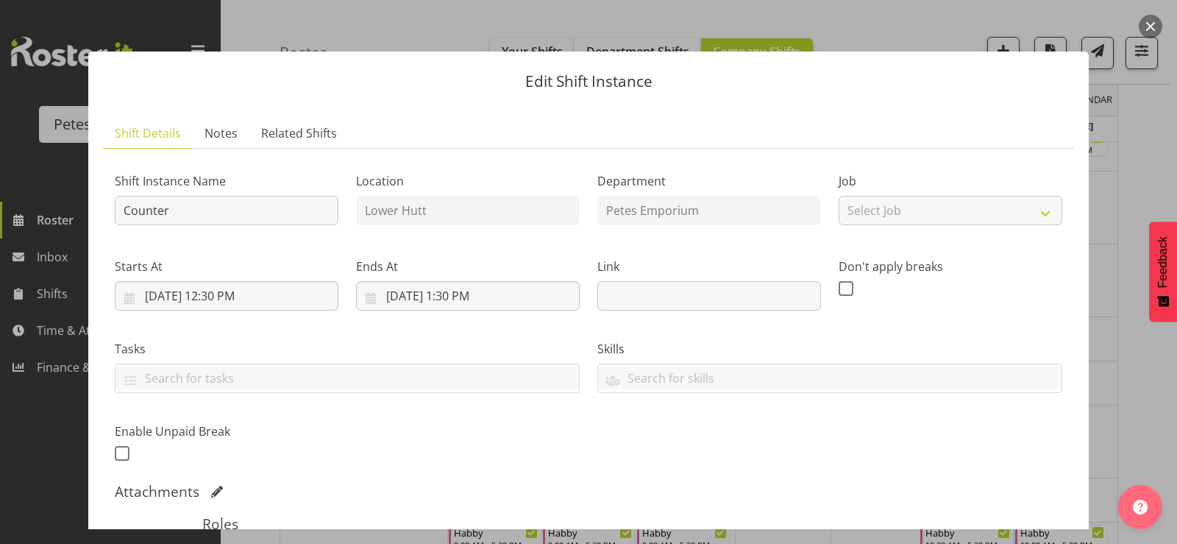
click at [1154, 25] on button "button" at bounding box center [1151, 27] width 24 height 24
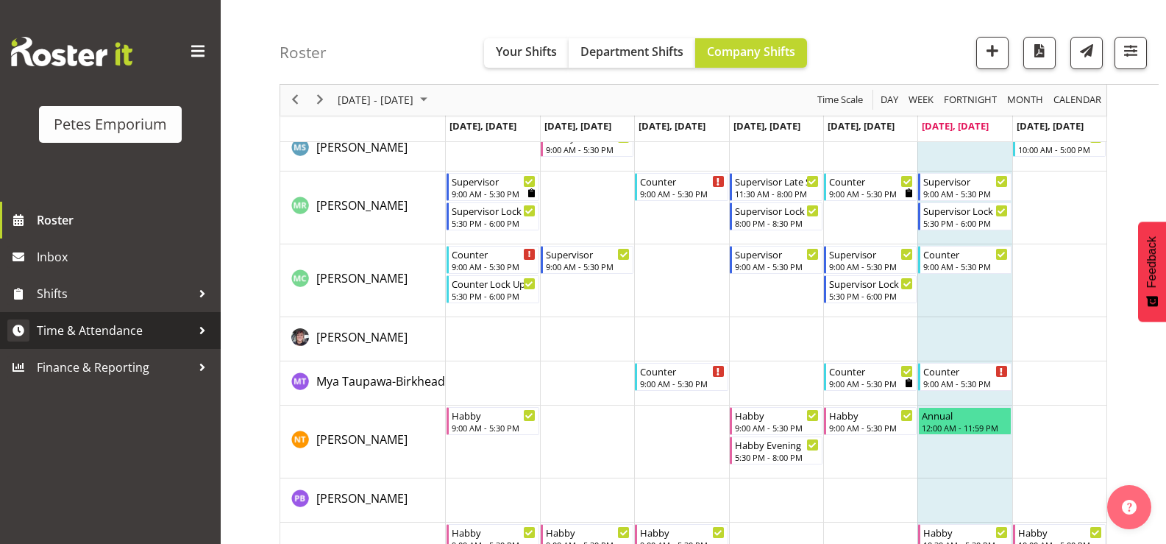
click at [134, 329] on span "Time & Attendance" at bounding box center [114, 330] width 155 height 22
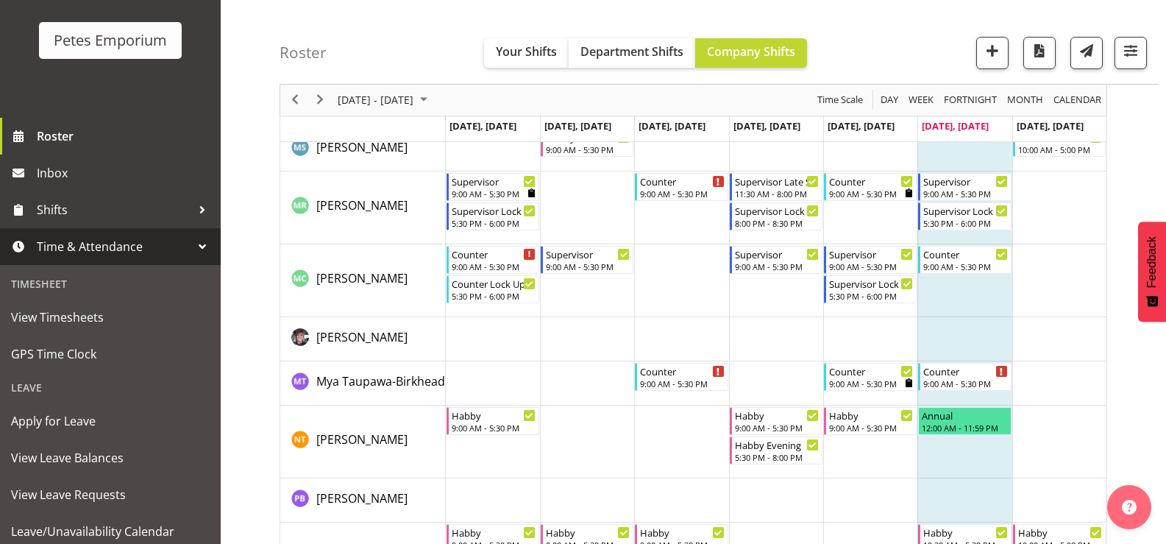
scroll to position [82, 0]
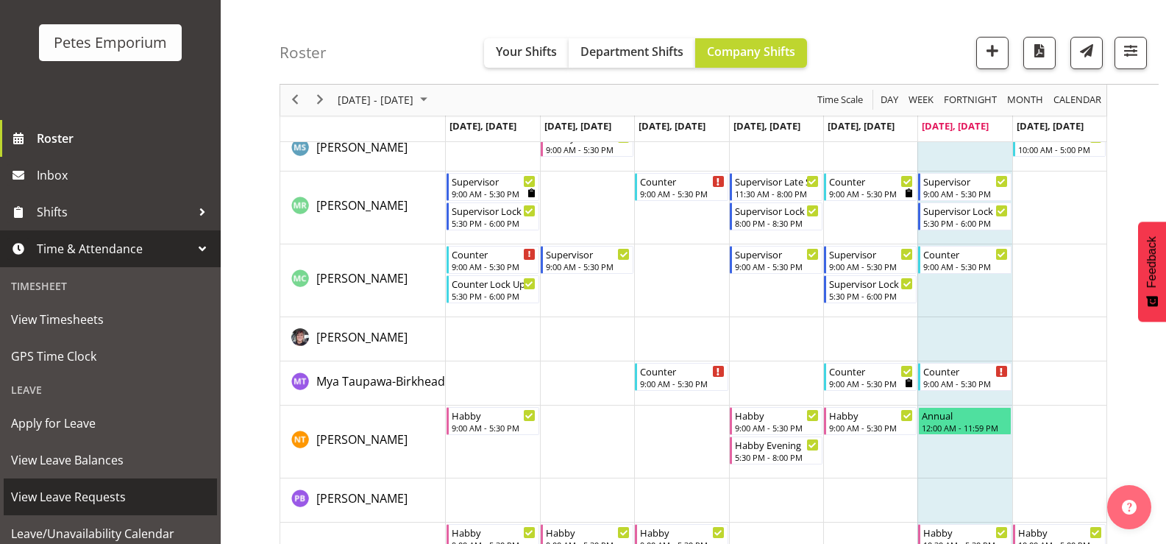
click at [127, 499] on span "View Leave Requests" at bounding box center [110, 497] width 199 height 22
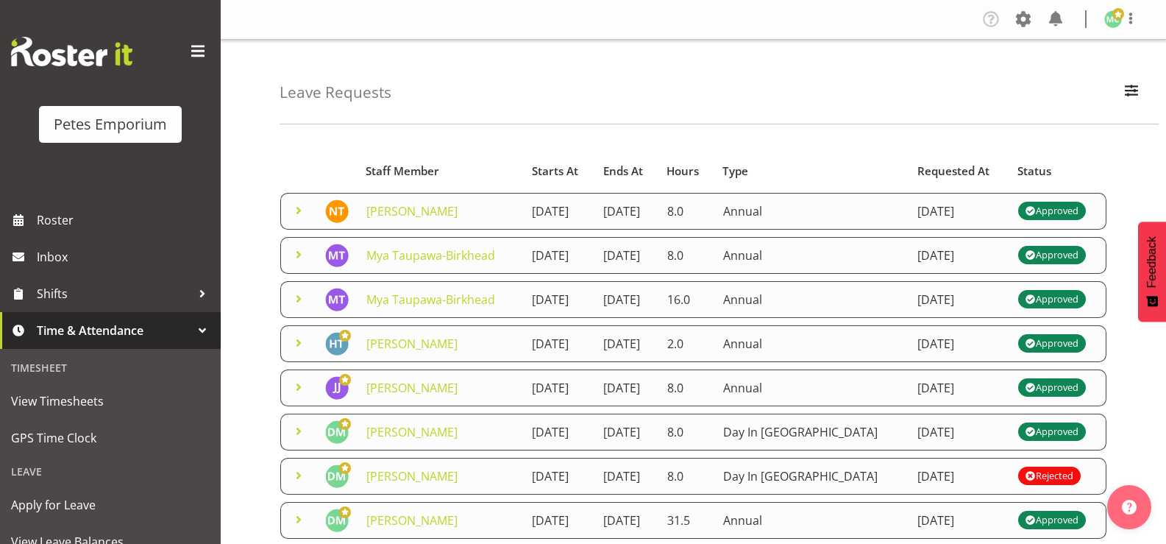
click at [294, 216] on span at bounding box center [299, 211] width 18 height 18
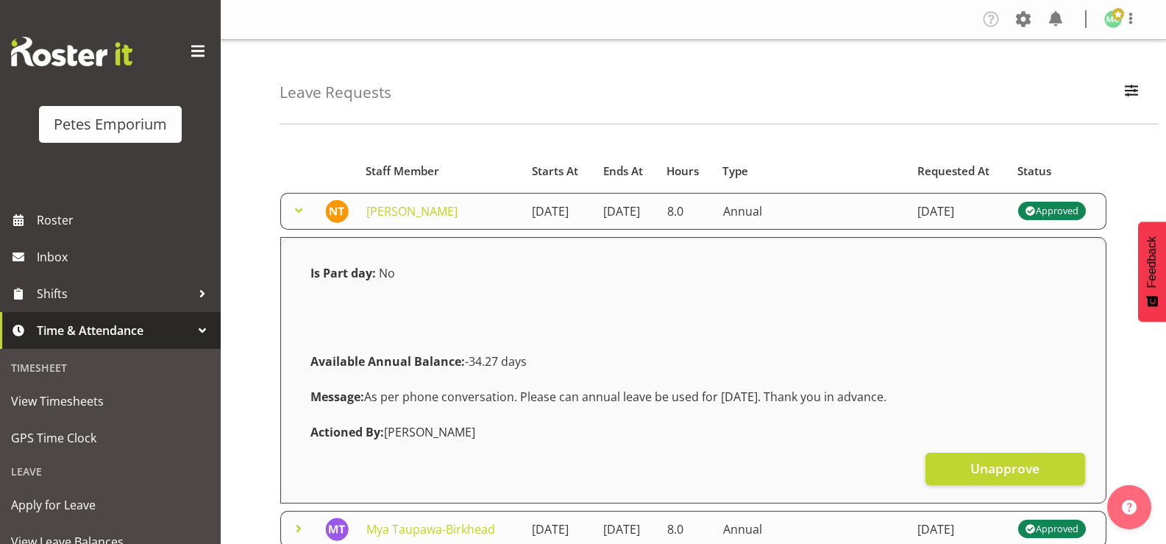
click at [300, 212] on span at bounding box center [299, 211] width 18 height 18
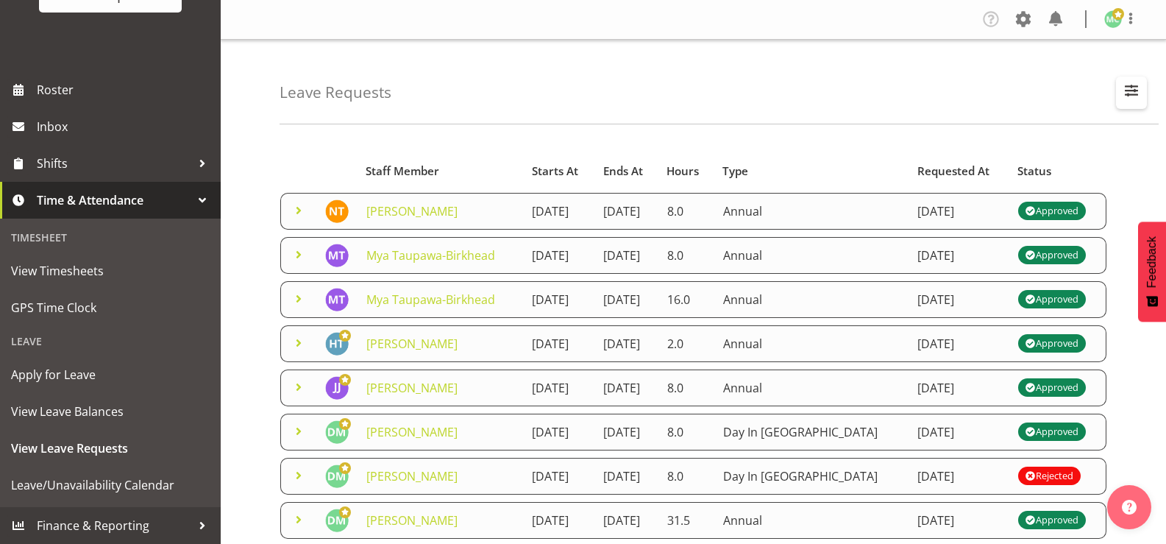
click at [1140, 93] on span "button" at bounding box center [1131, 90] width 19 height 19
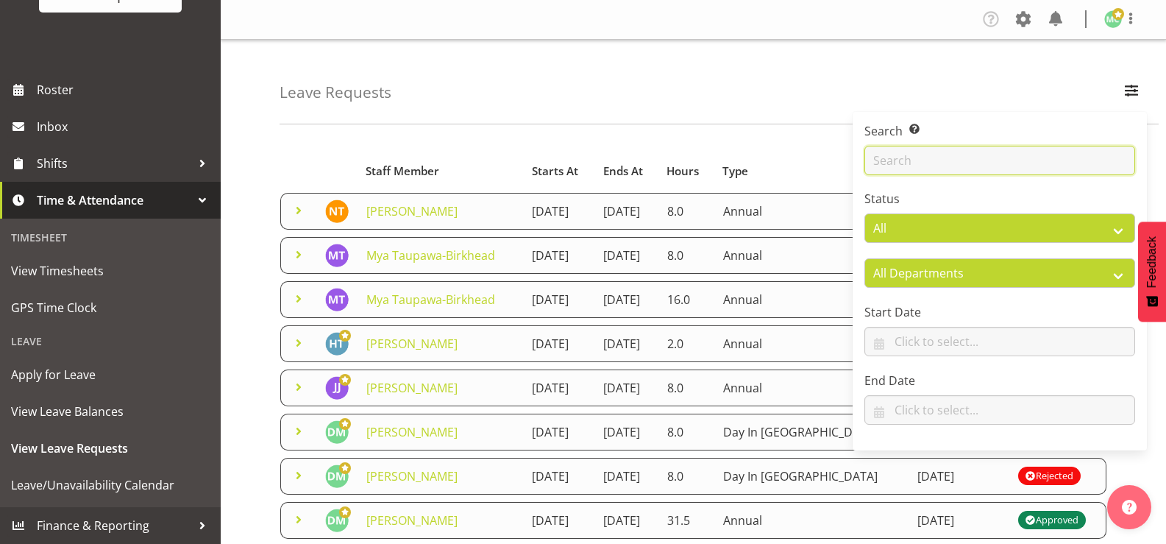
click at [975, 161] on input "text" at bounding box center [1000, 160] width 271 height 29
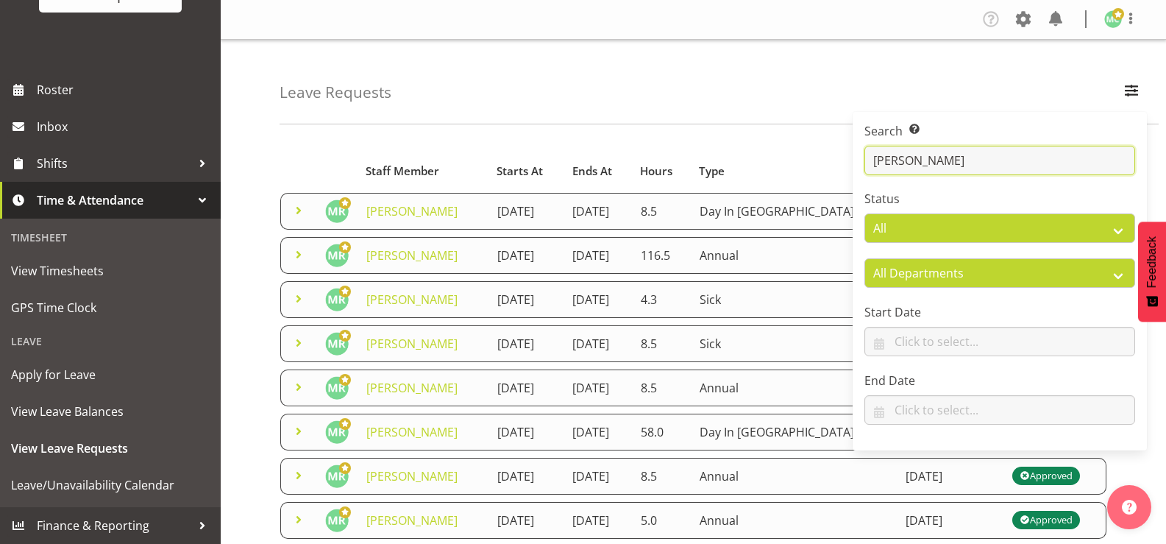
type input "mel"
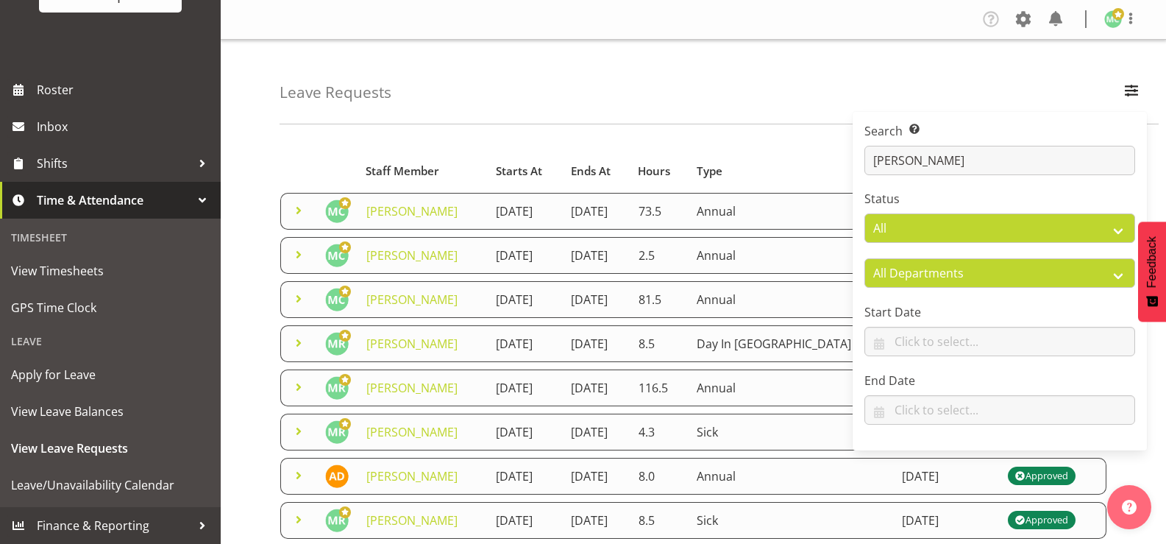
click at [562, 144] on div "Starts At Type Requested At Status Staff Member Starts At Ends At Hours Type Re…" at bounding box center [723, 524] width 887 height 778
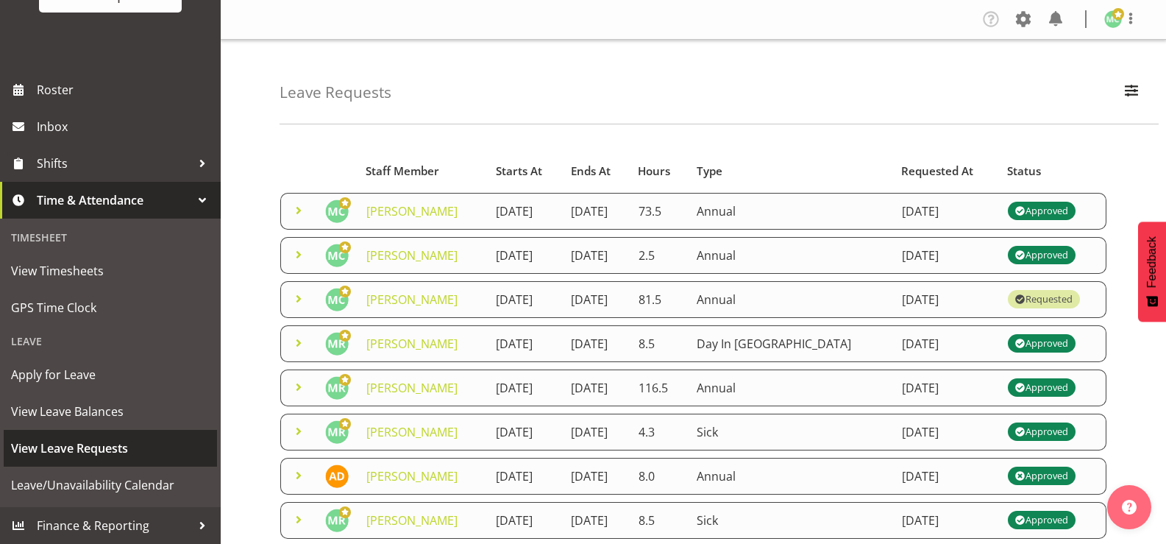
click at [95, 455] on span "View Leave Requests" at bounding box center [110, 448] width 199 height 22
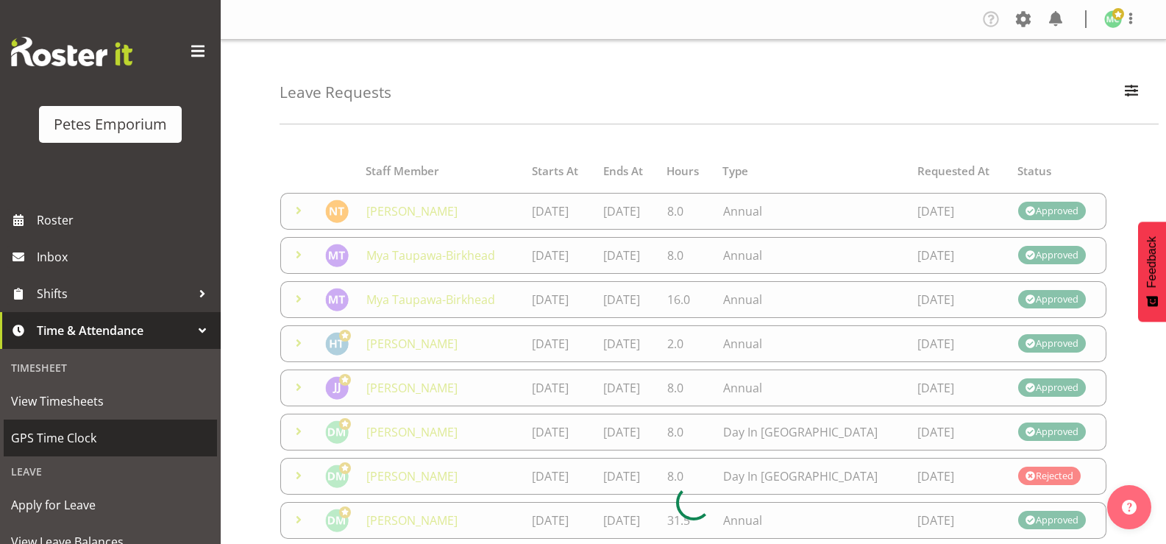
click at [109, 443] on span "GPS Time Clock" at bounding box center [110, 438] width 199 height 22
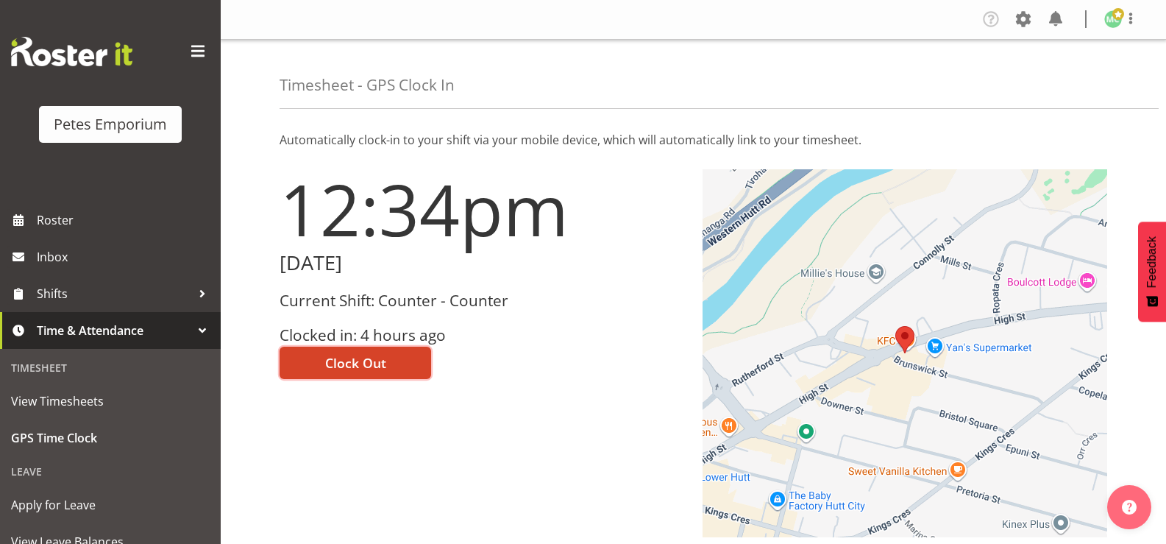
click at [388, 373] on button "Clock Out" at bounding box center [356, 363] width 152 height 32
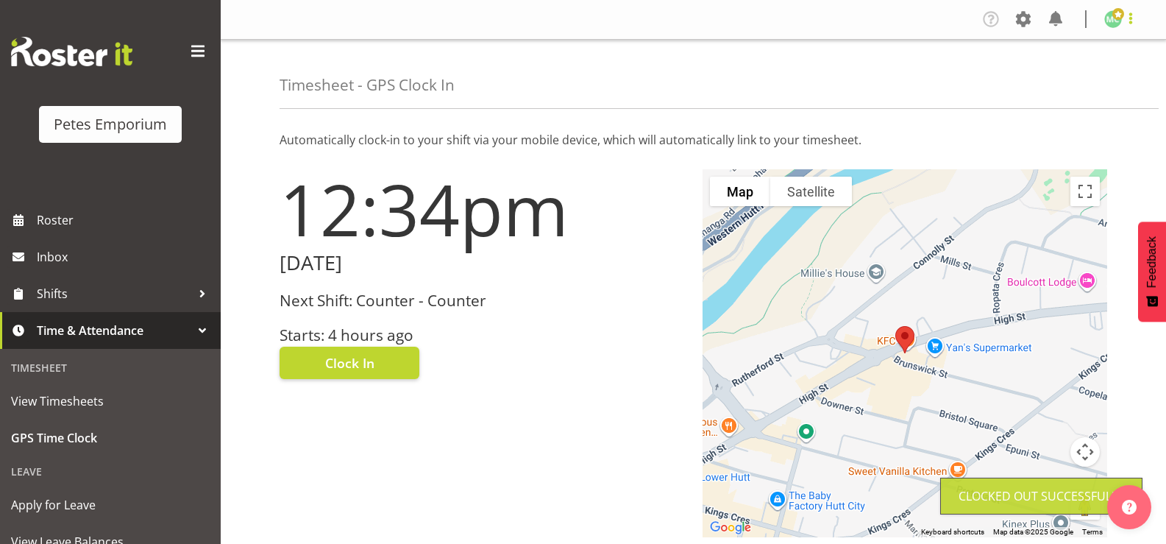
click at [1138, 15] on span at bounding box center [1131, 19] width 18 height 18
click at [1131, 77] on link "Log Out" at bounding box center [1068, 77] width 141 height 26
